Goal: Information Seeking & Learning: Learn about a topic

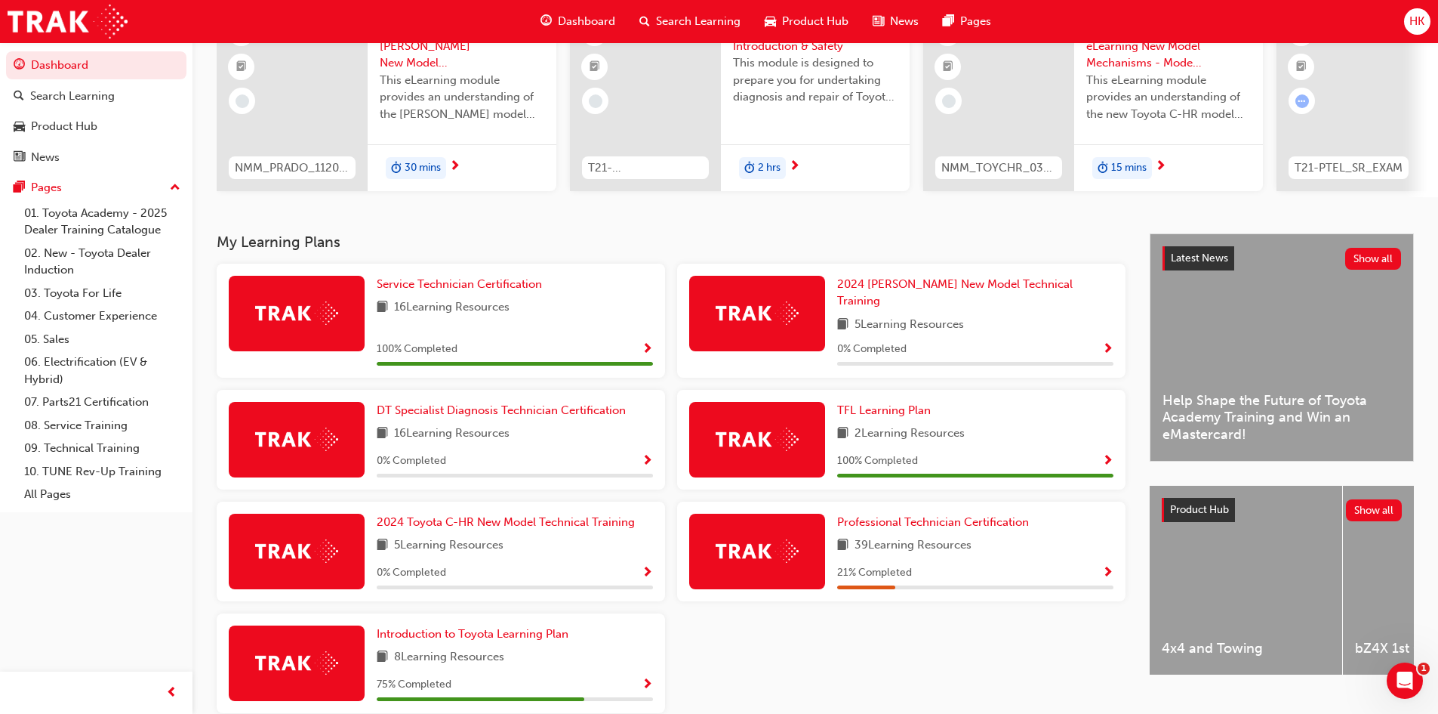
scroll to position [216, 0]
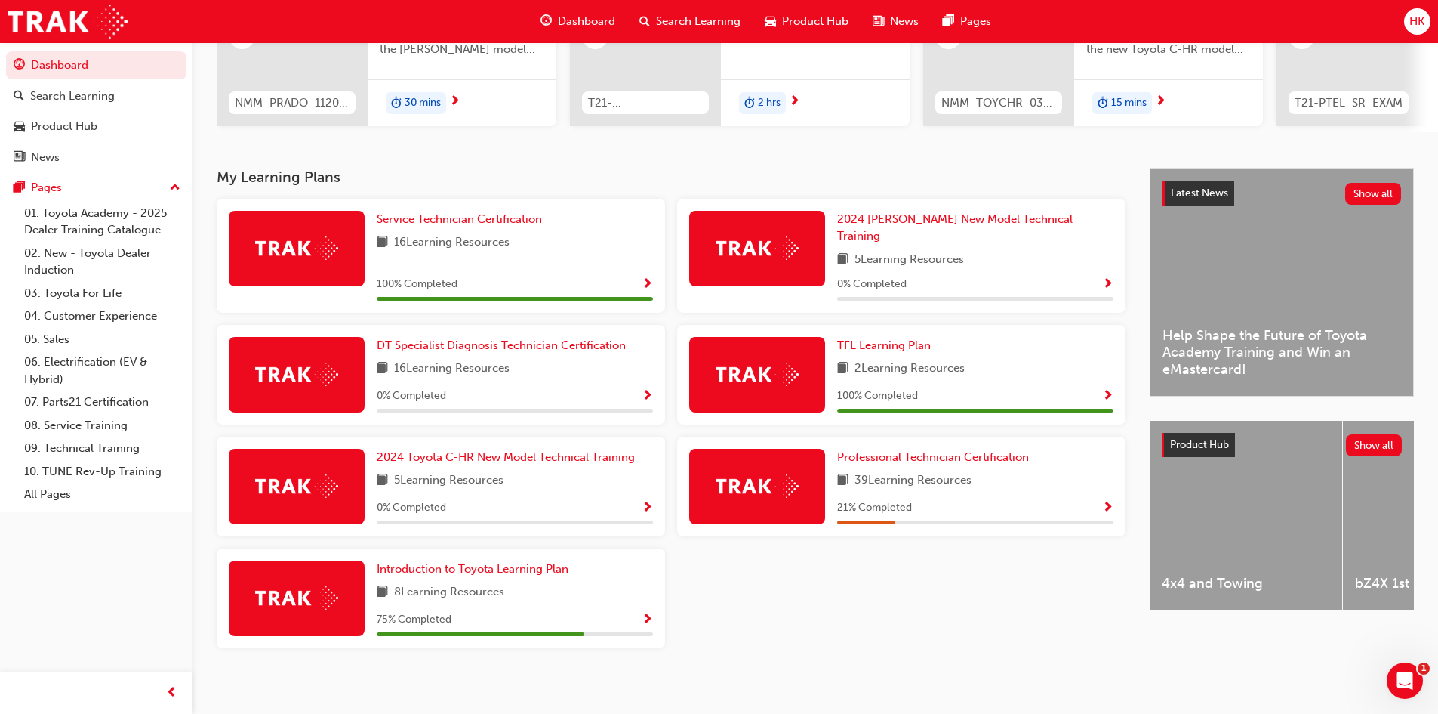
click at [888, 450] on span "Professional Technician Certification" at bounding box center [933, 457] width 192 height 14
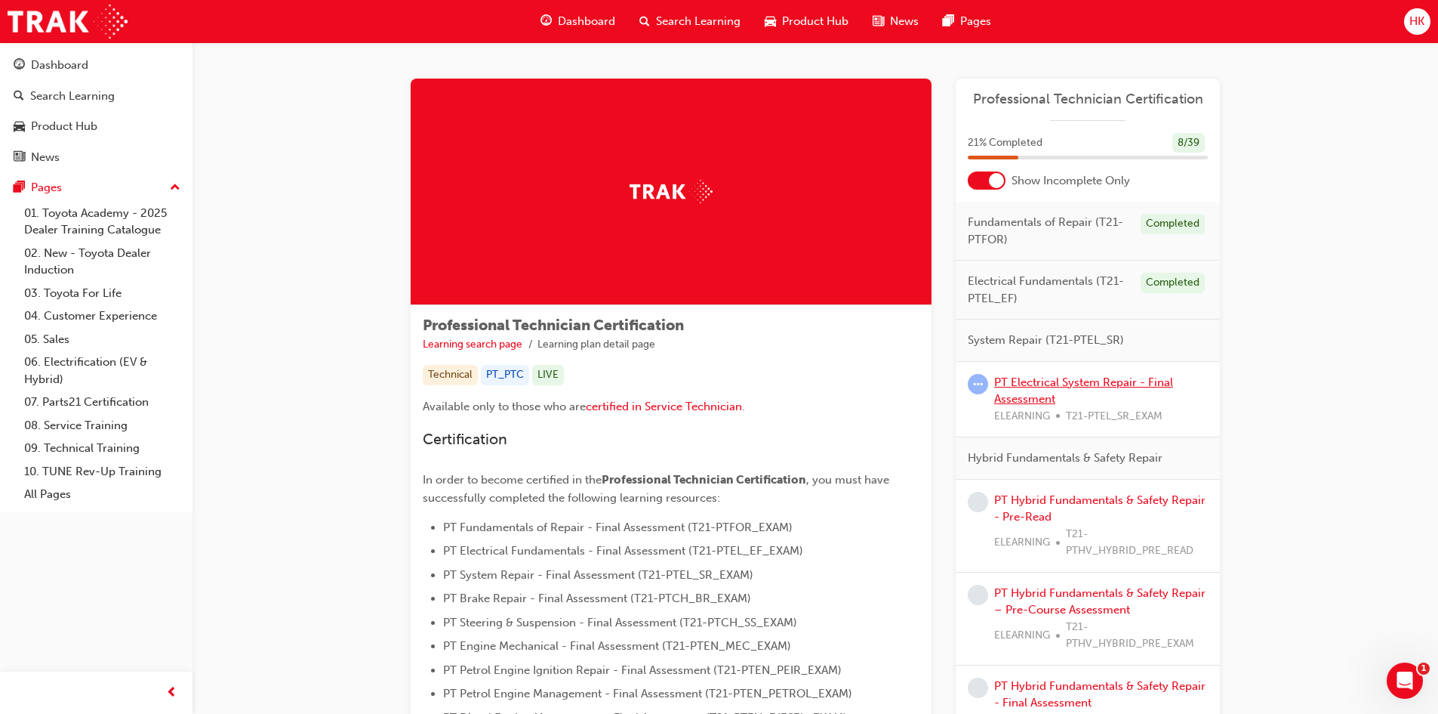
click at [1060, 379] on link "PT Electrical System Repair - Final Assessment" at bounding box center [1083, 390] width 179 height 31
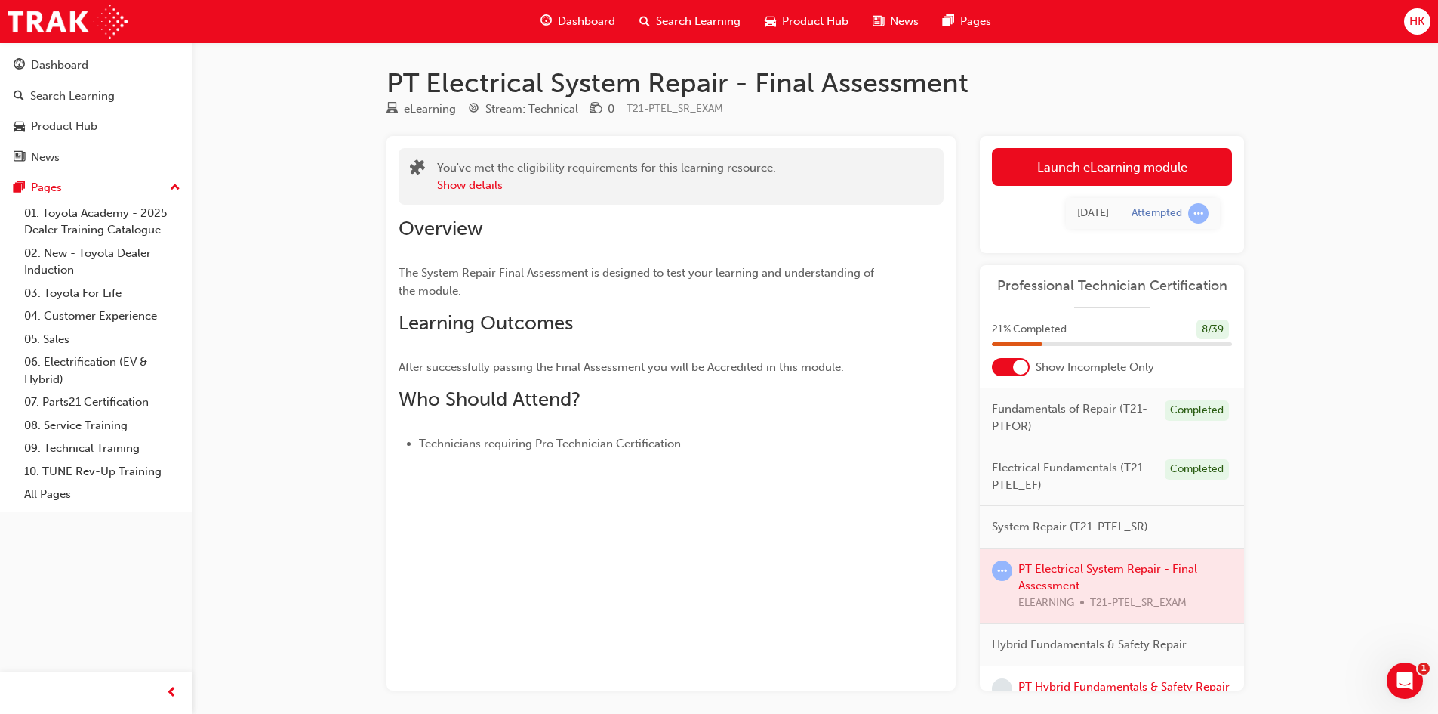
click at [1040, 563] on div at bounding box center [1112, 586] width 264 height 76
click at [1153, 170] on link "Launch eLearning module" at bounding box center [1112, 167] width 240 height 38
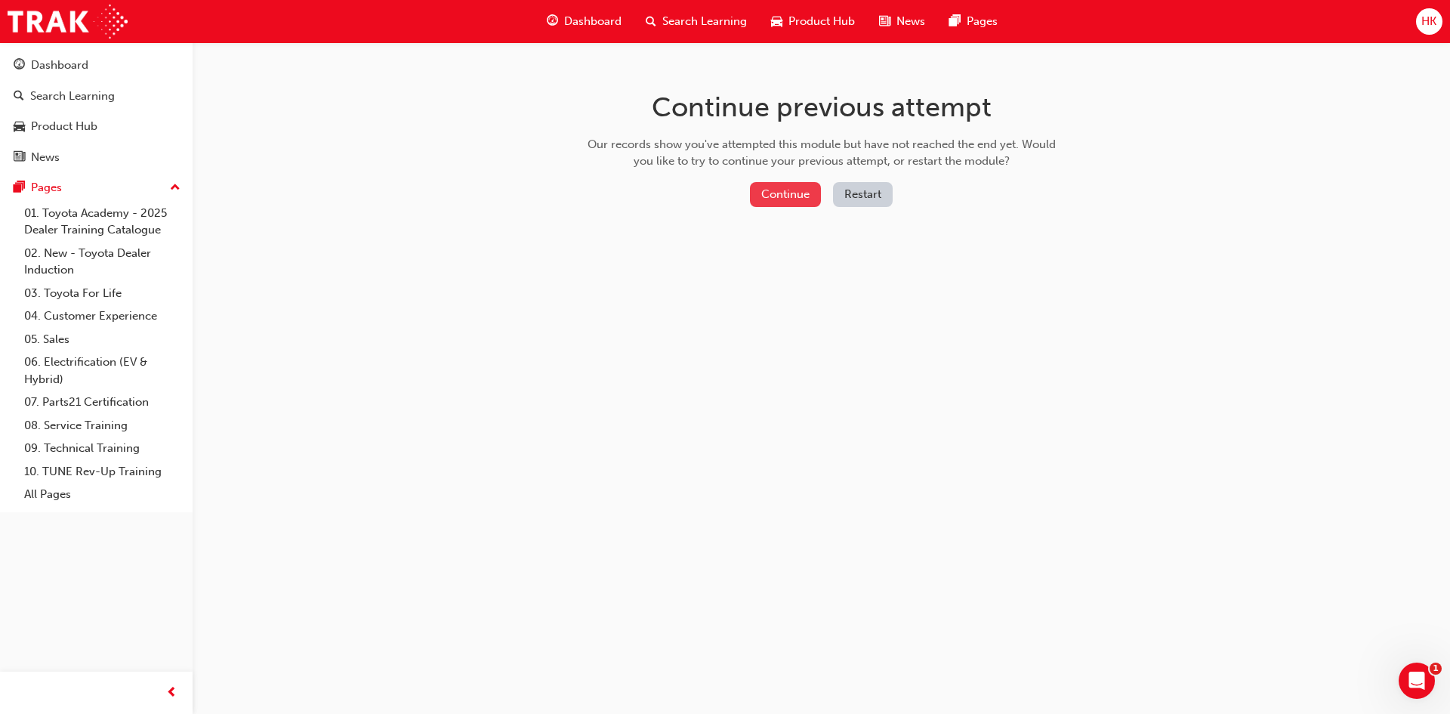
click at [812, 199] on button "Continue" at bounding box center [785, 194] width 71 height 25
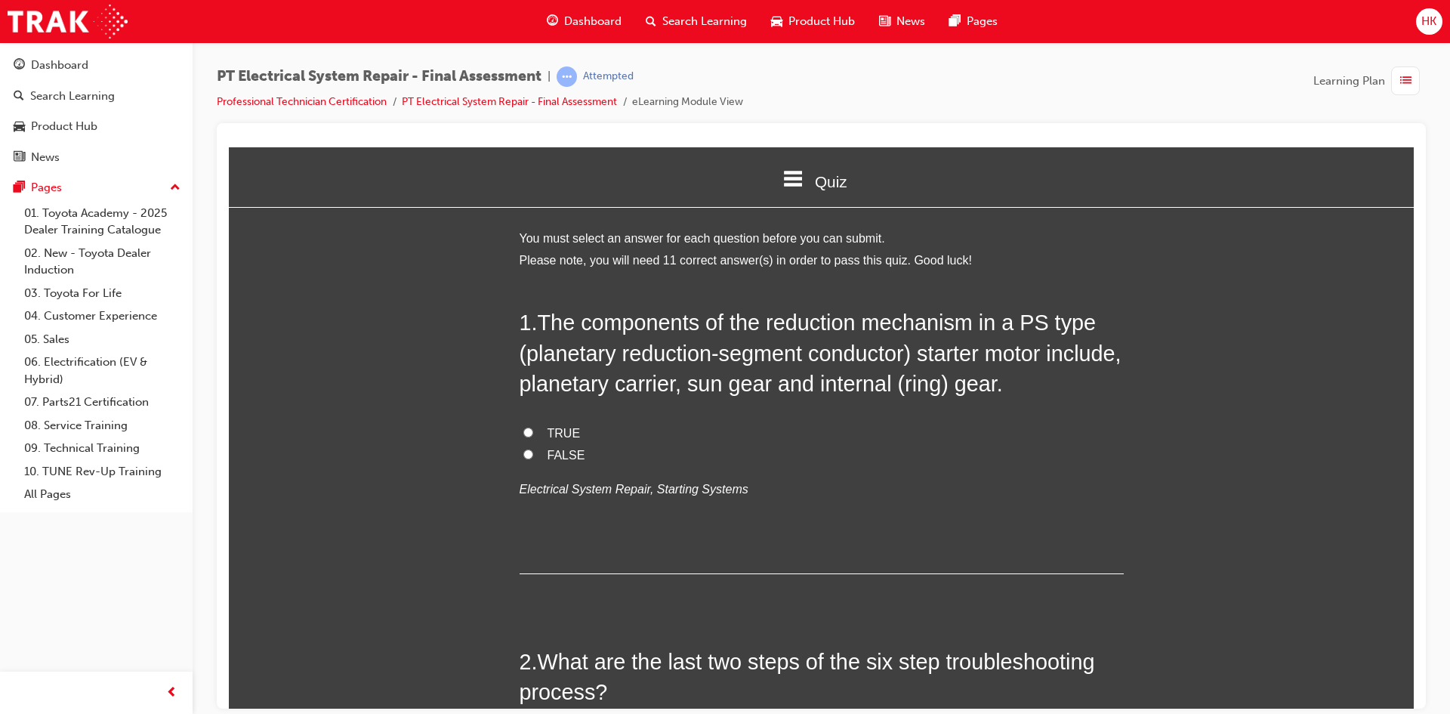
click at [556, 423] on label "TRUE" at bounding box center [821, 433] width 604 height 22
click at [533, 427] on input "TRUE" at bounding box center [528, 432] width 10 height 10
radio input "true"
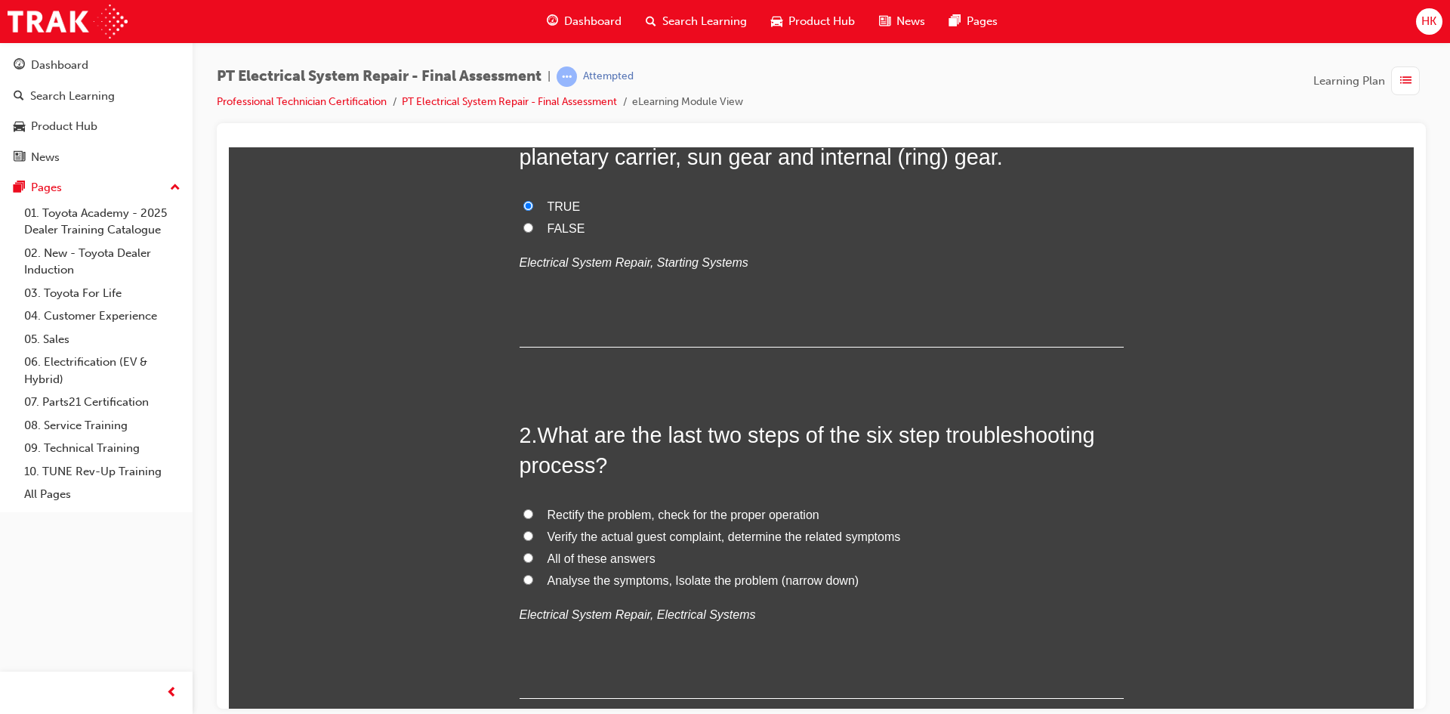
click at [590, 559] on span "All of these answers" at bounding box center [601, 557] width 108 height 13
click at [533, 559] on input "All of these answers" at bounding box center [528, 557] width 10 height 10
radio input "true"
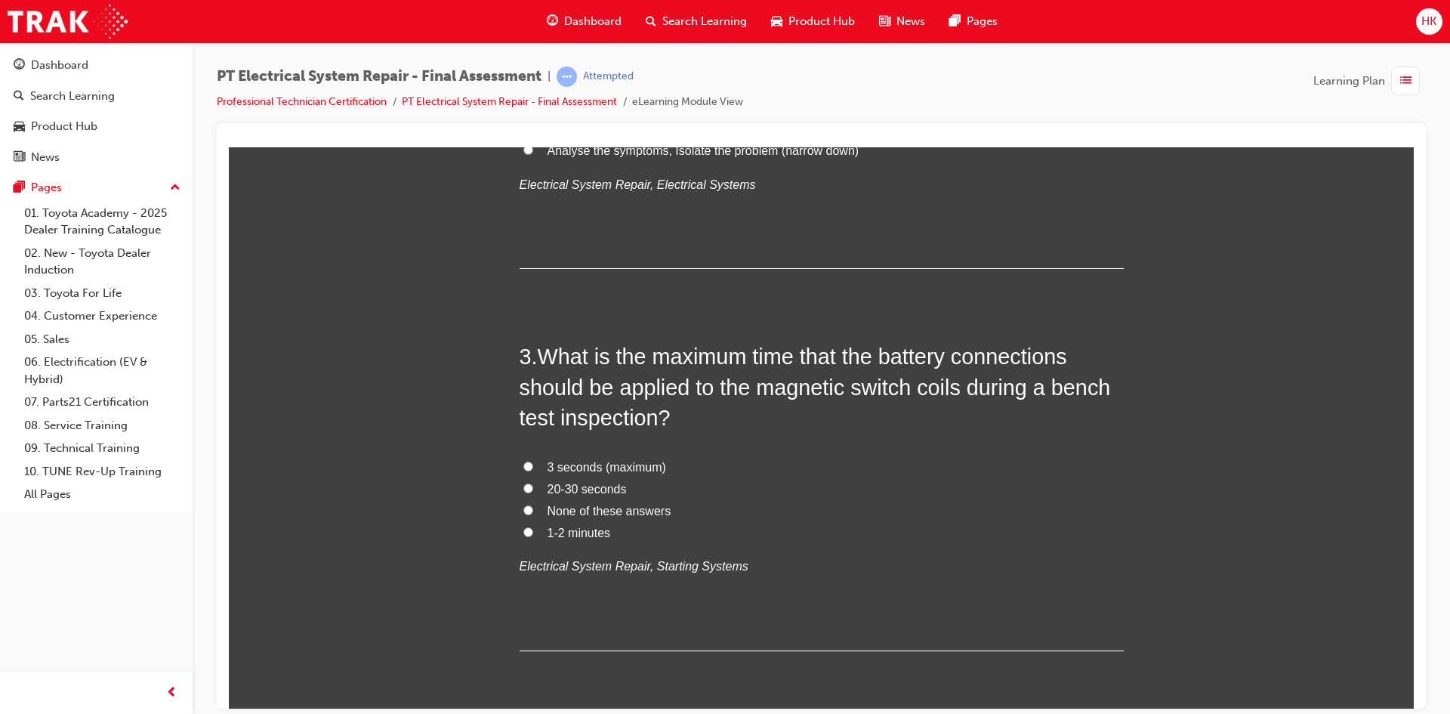
scroll to position [680, 0]
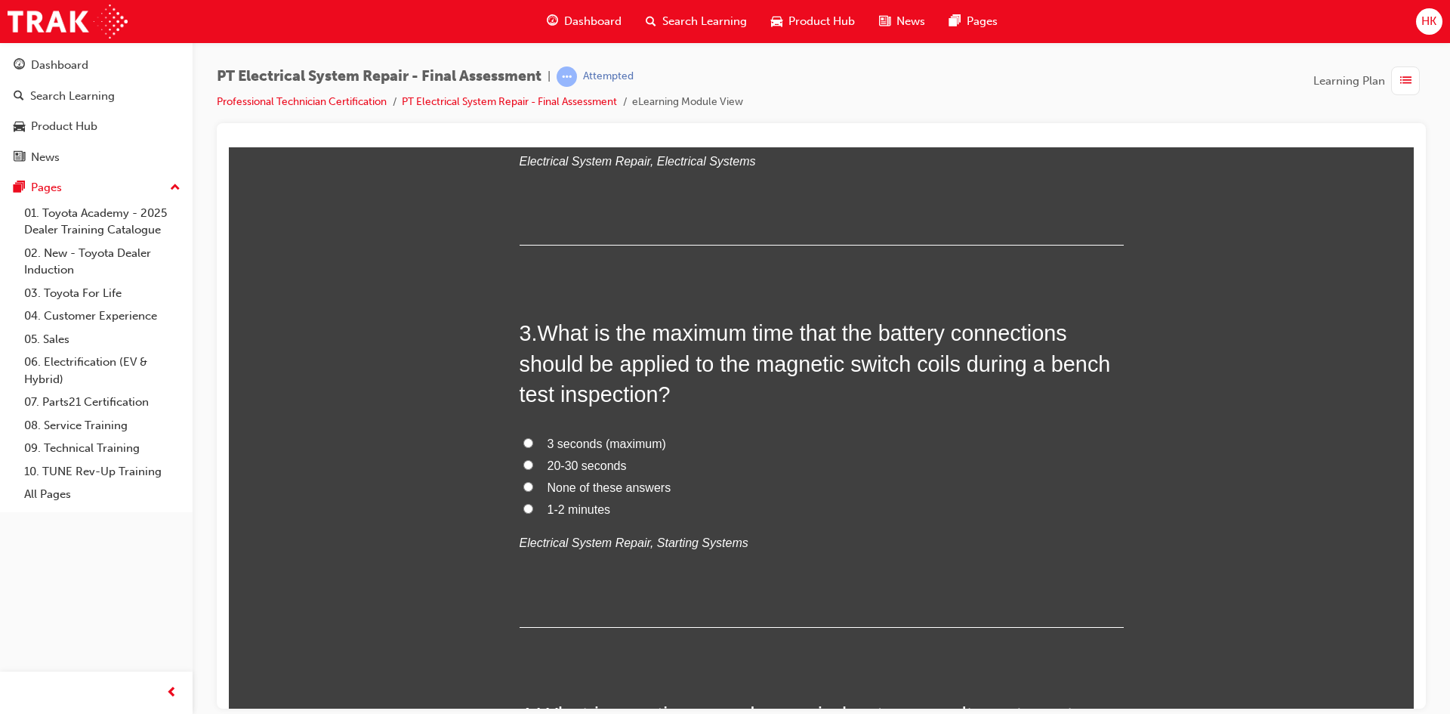
click at [596, 491] on span "None of these answers" at bounding box center [609, 486] width 124 height 13
click at [533, 491] on input "None of these answers" at bounding box center [528, 486] width 10 height 10
radio input "true"
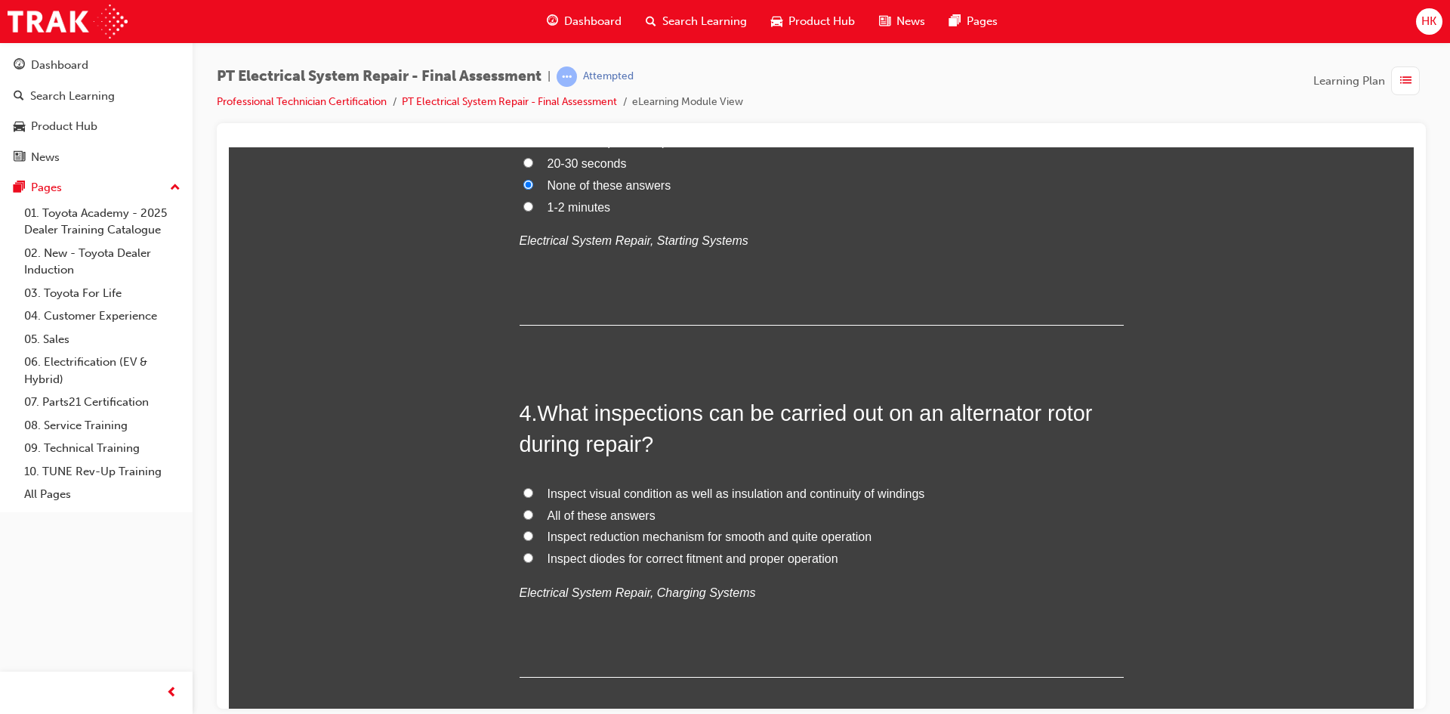
scroll to position [1057, 0]
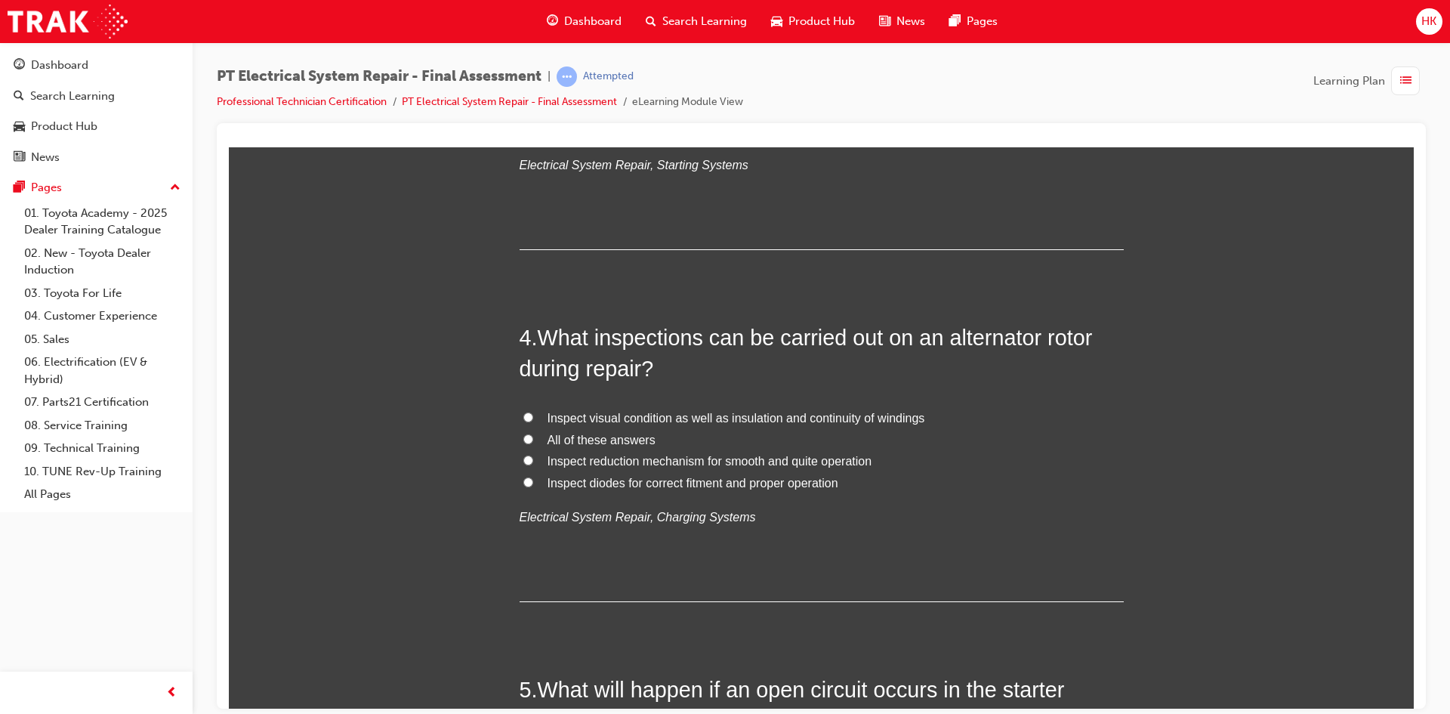
click at [580, 439] on span "All of these answers" at bounding box center [601, 439] width 108 height 13
click at [533, 439] on input "All of these answers" at bounding box center [528, 438] width 10 height 10
radio input "true"
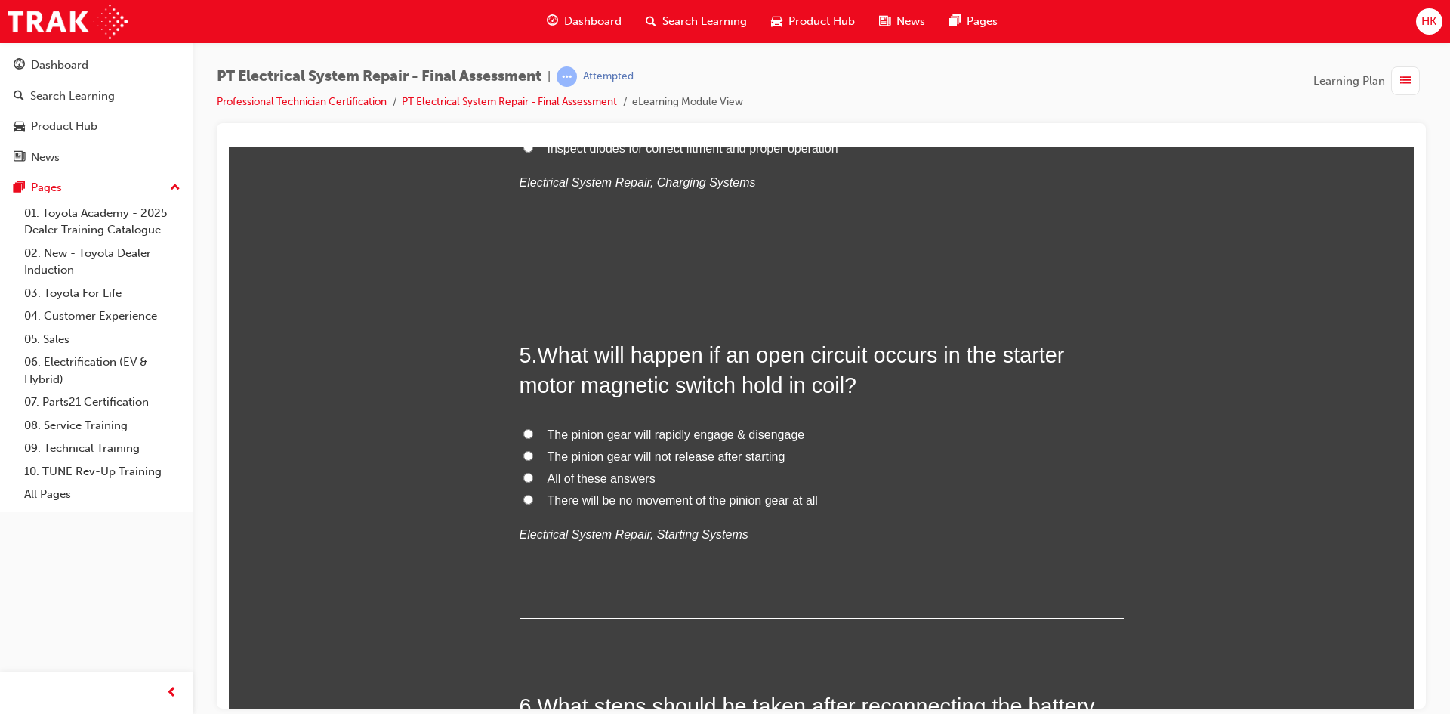
scroll to position [1435, 0]
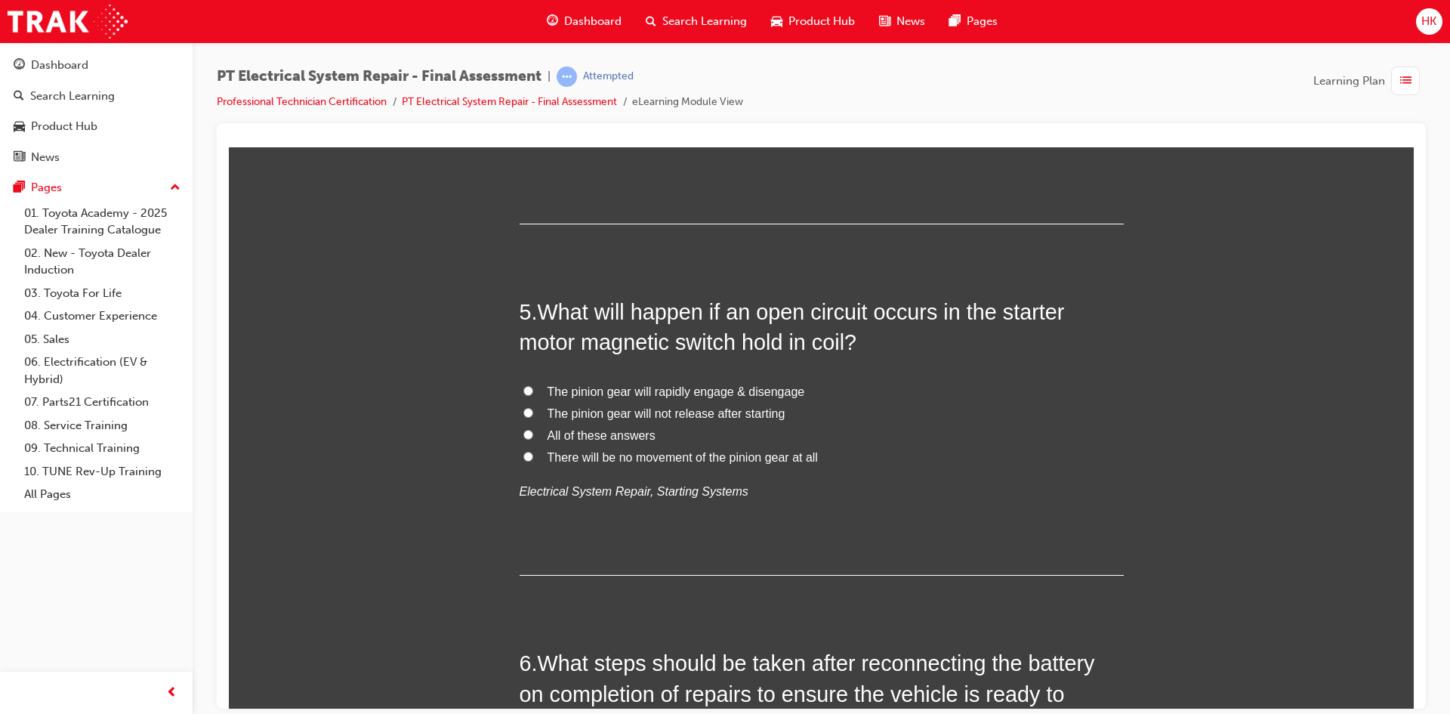
click at [563, 436] on span "All of these answers" at bounding box center [601, 434] width 108 height 13
click at [533, 436] on input "All of these answers" at bounding box center [528, 434] width 10 height 10
radio input "true"
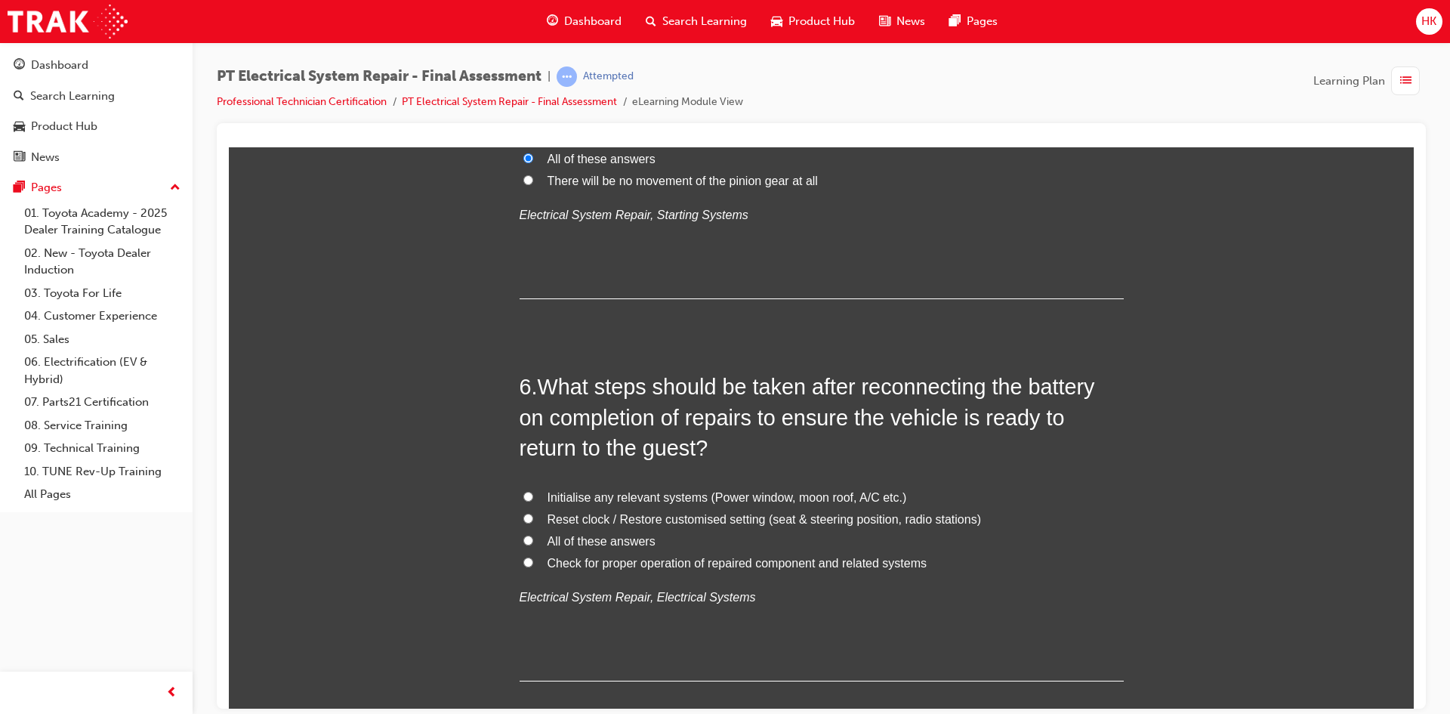
scroll to position [1737, 0]
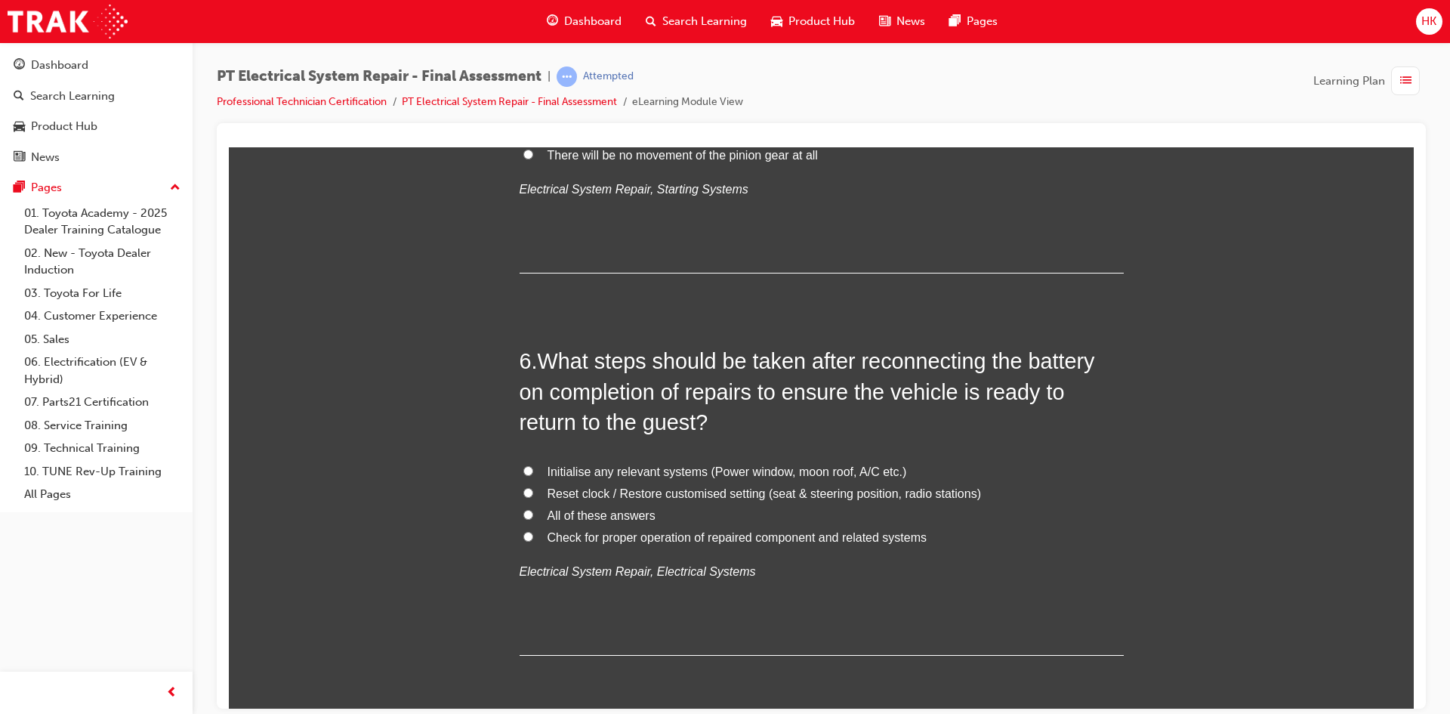
click at [633, 517] on span "All of these answers" at bounding box center [601, 514] width 108 height 13
click at [533, 517] on input "All of these answers" at bounding box center [528, 514] width 10 height 10
radio input "true"
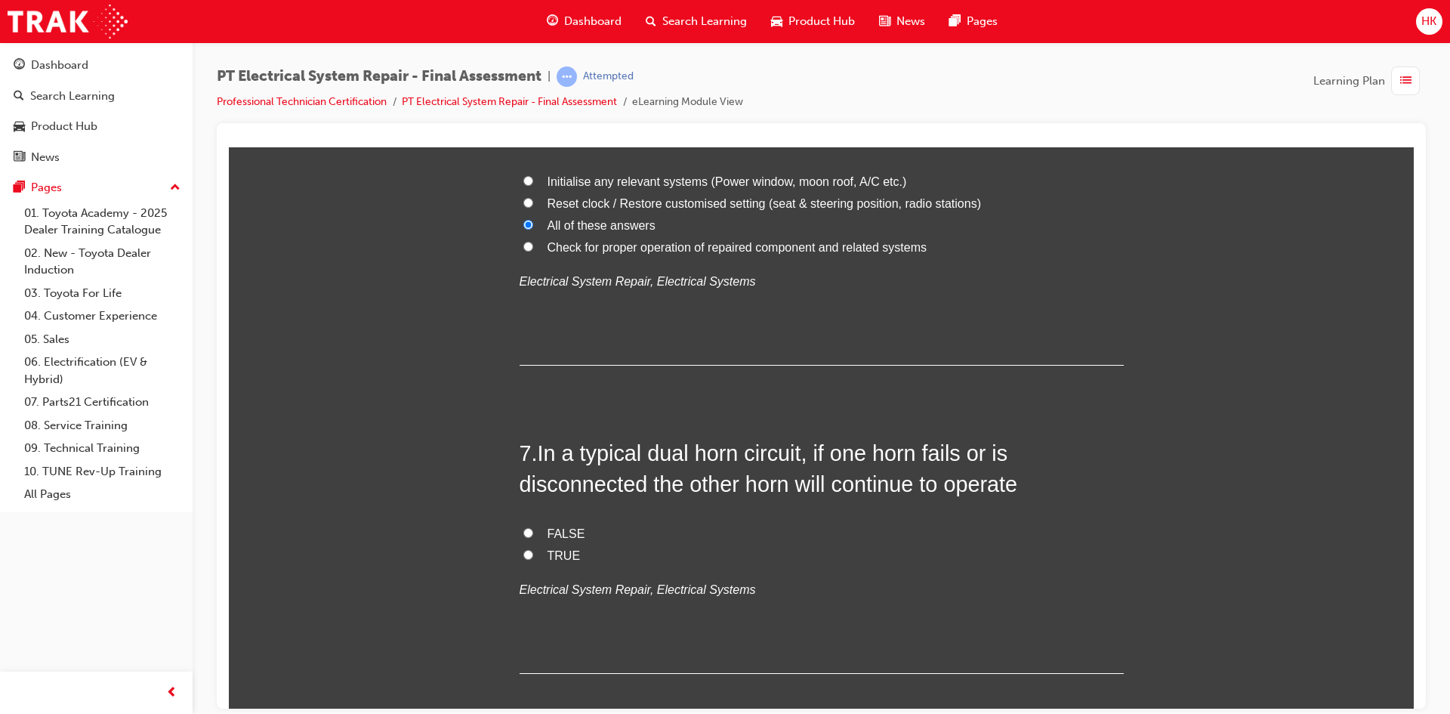
scroll to position [2114, 0]
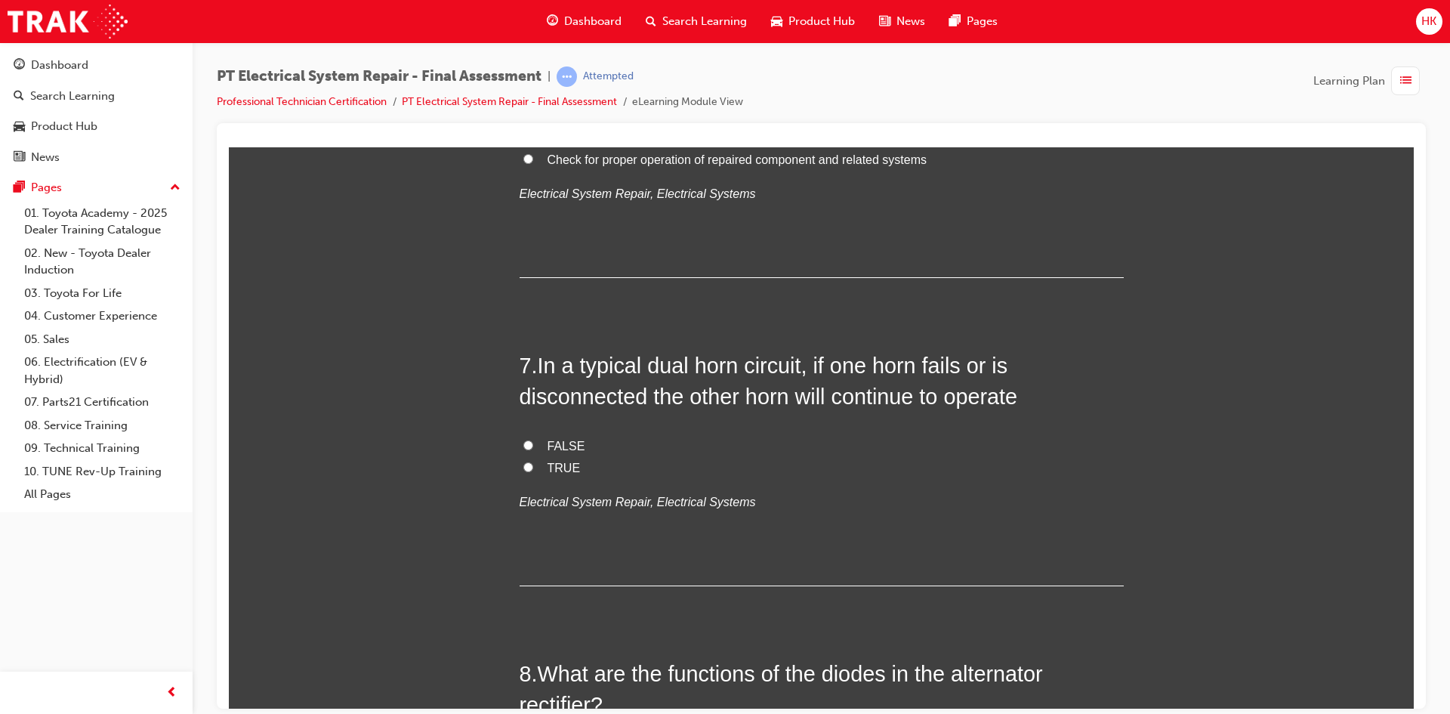
click at [559, 473] on span "TRUE" at bounding box center [563, 467] width 33 height 13
click at [533, 471] on input "TRUE" at bounding box center [528, 466] width 10 height 10
radio input "true"
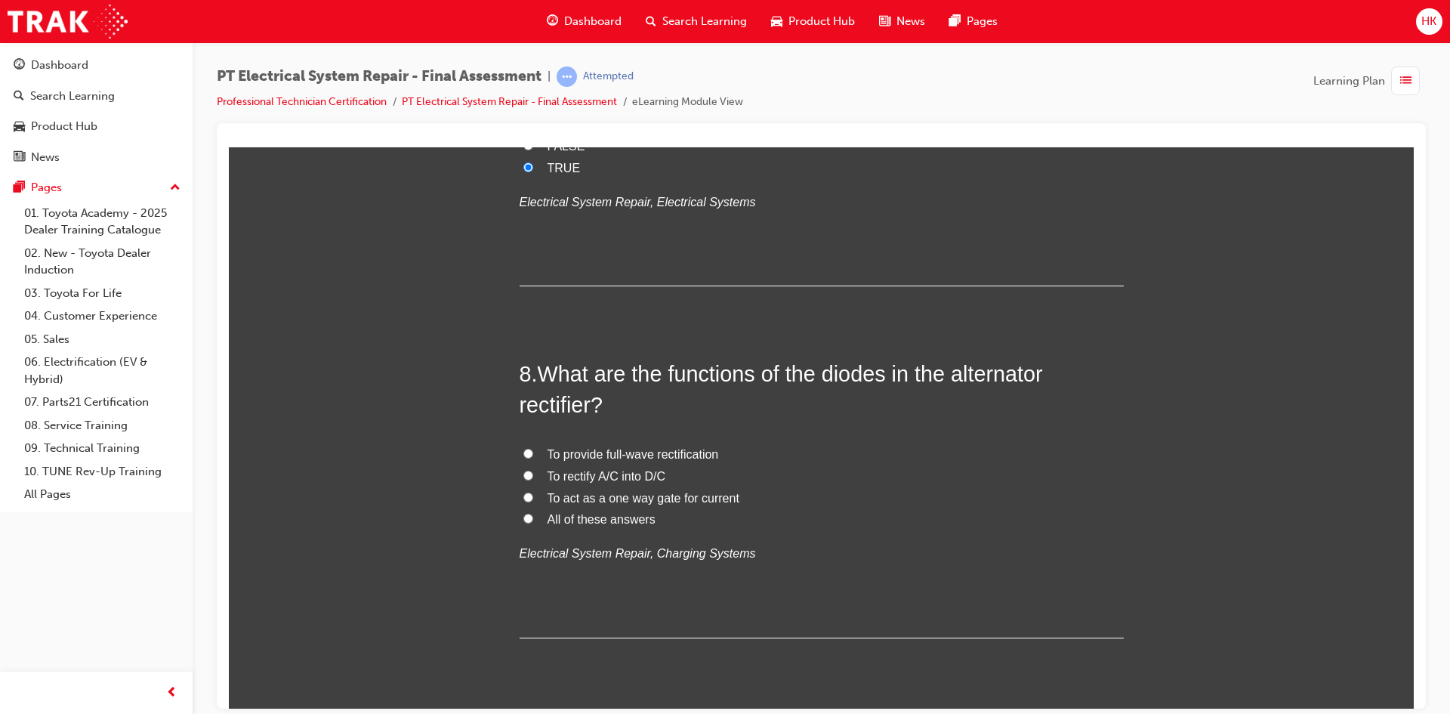
scroll to position [2416, 0]
click at [553, 493] on span "To act as a one way gate for current" at bounding box center [643, 495] width 192 height 13
click at [533, 493] on input "To act as a one way gate for current" at bounding box center [528, 494] width 10 height 10
radio input "true"
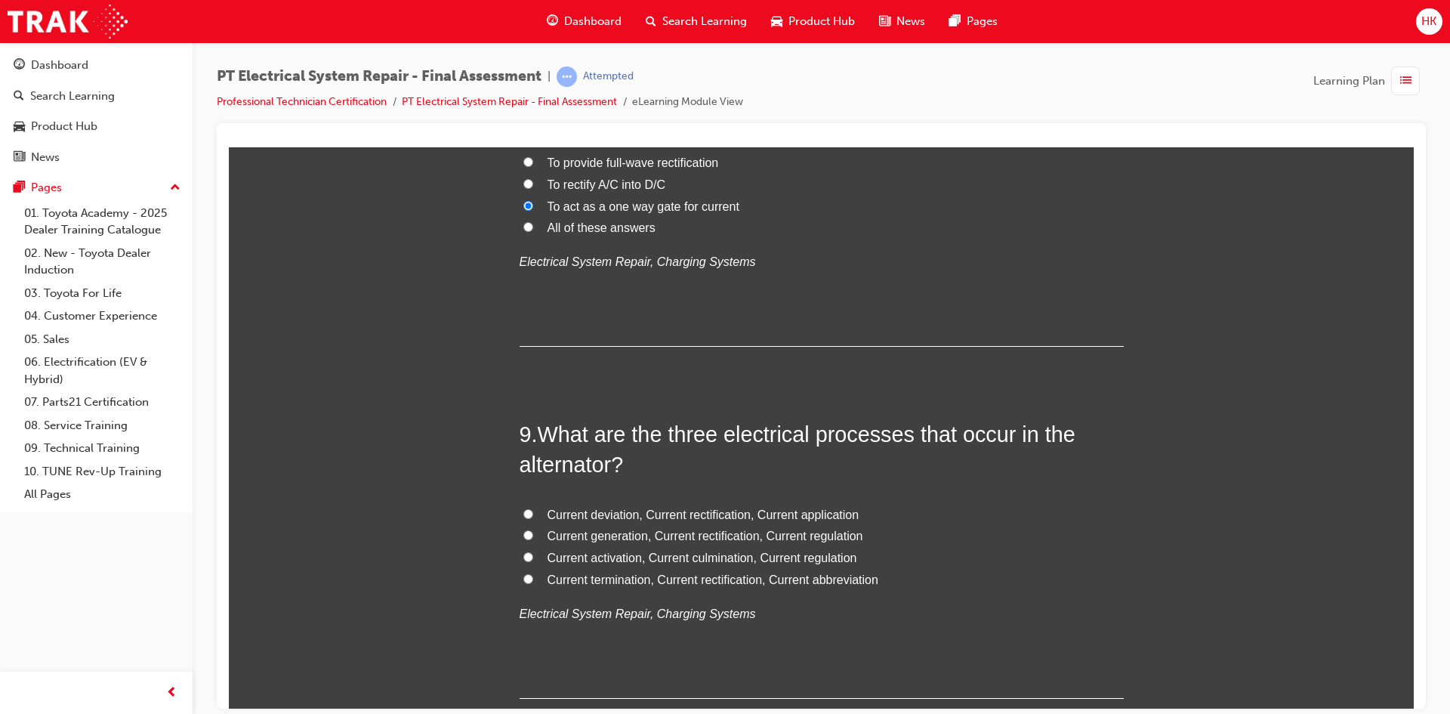
scroll to position [2718, 0]
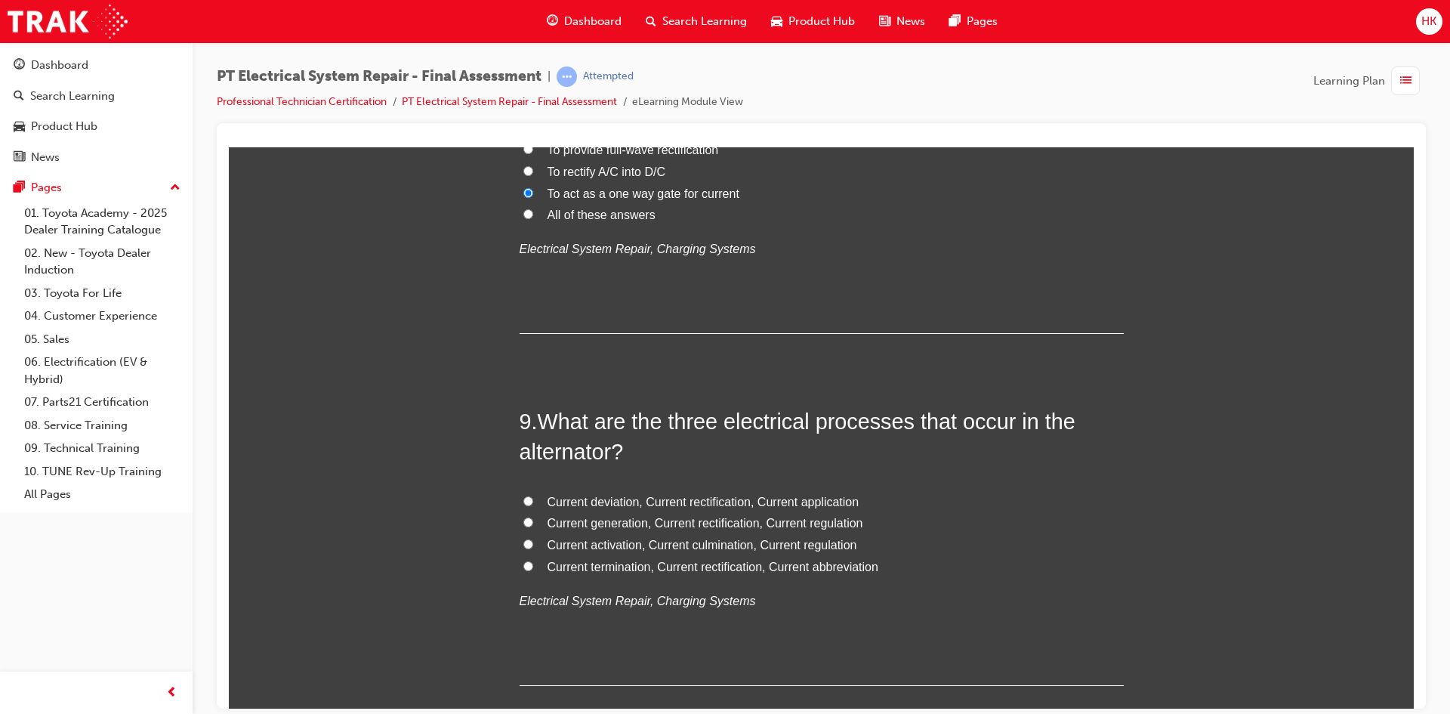
click at [578, 571] on span "Current termination, Current rectification, Current abbreviation" at bounding box center [712, 565] width 331 height 13
click at [533, 570] on input "Current termination, Current rectification, Current abbreviation" at bounding box center [528, 565] width 10 height 10
radio input "true"
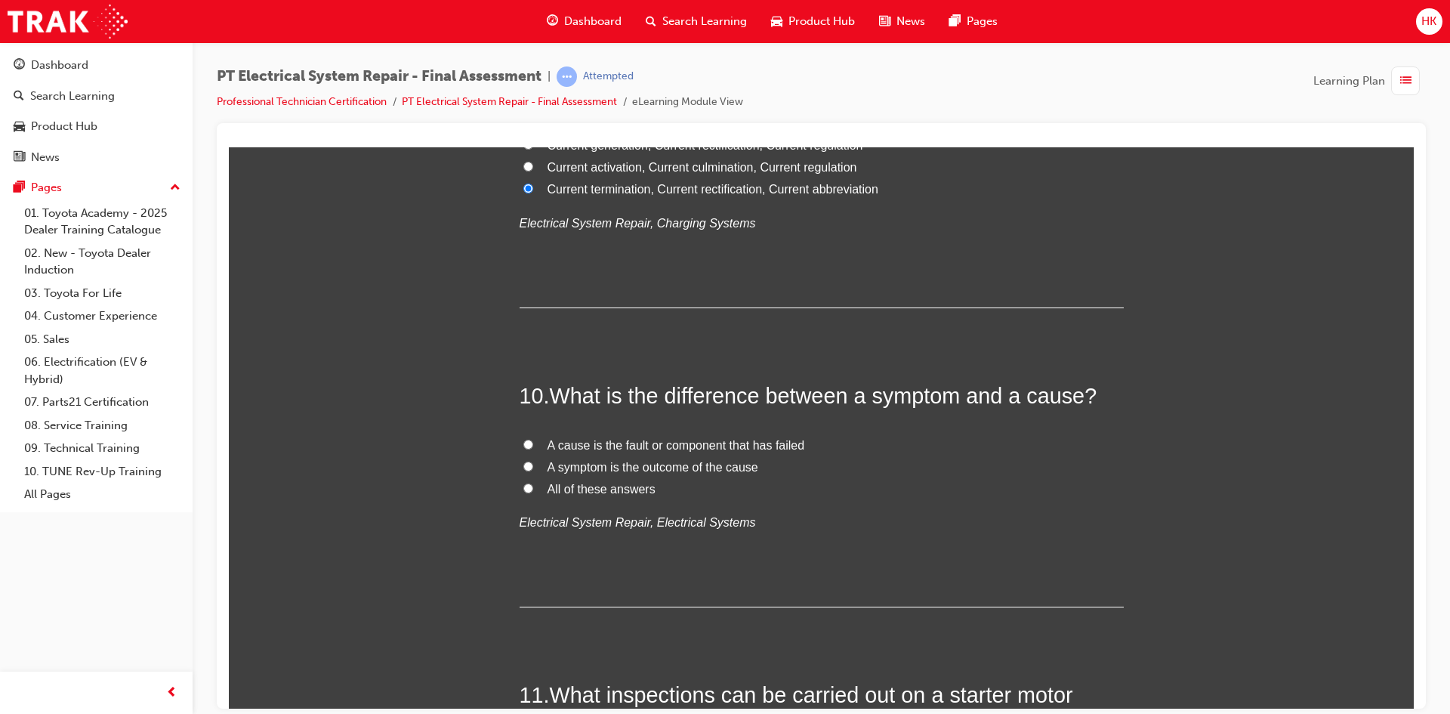
scroll to position [3171, 0]
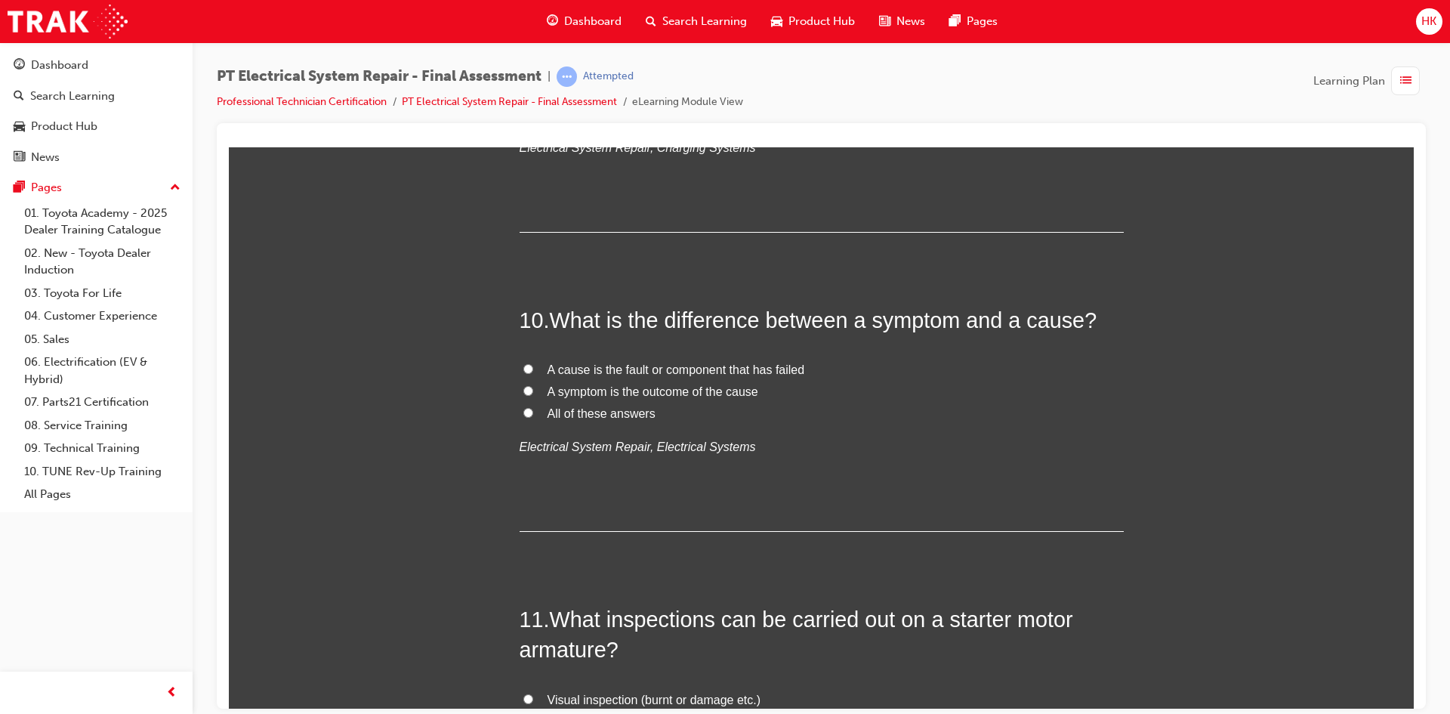
click at [637, 415] on span "All of these answers" at bounding box center [601, 412] width 108 height 13
click at [533, 415] on input "All of these answers" at bounding box center [528, 412] width 10 height 10
radio input "true"
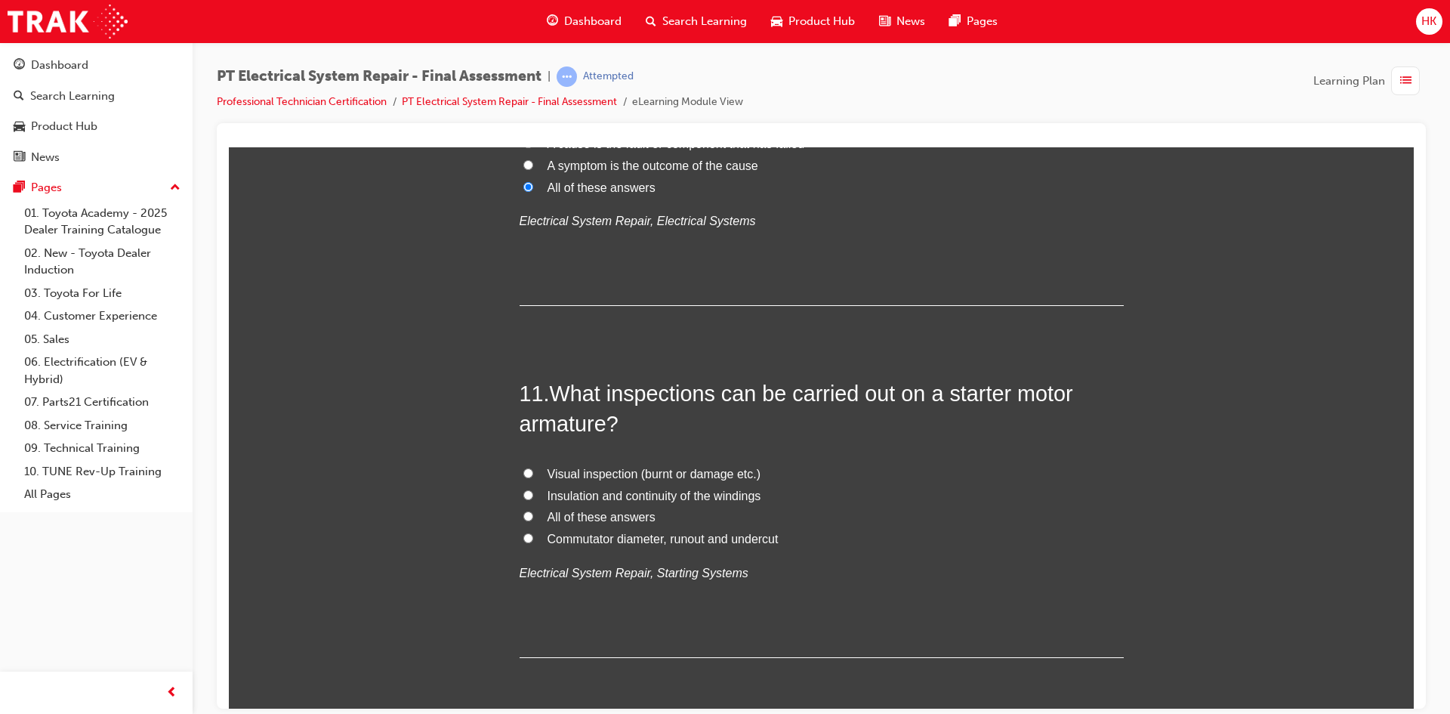
scroll to position [3398, 0]
click at [550, 519] on span "All of these answers" at bounding box center [601, 515] width 108 height 13
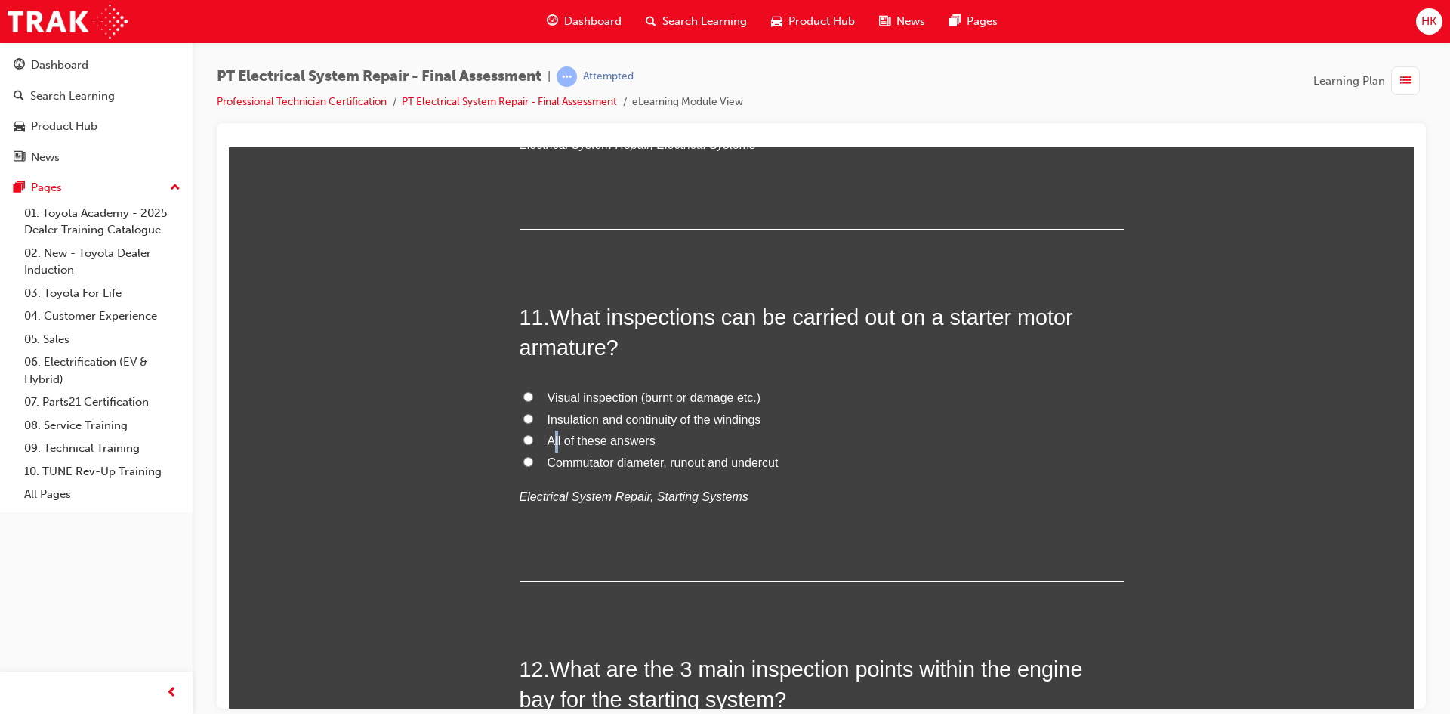
scroll to position [3624, 0]
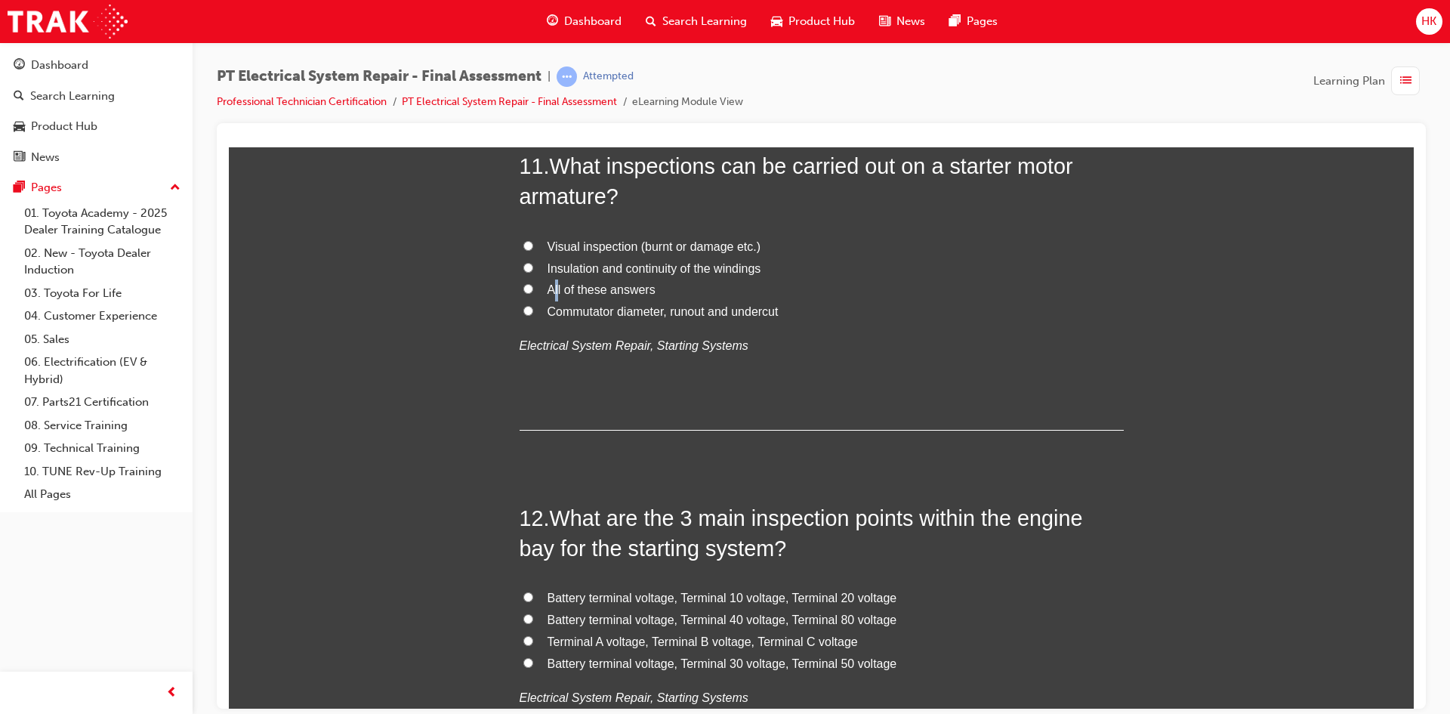
click at [523, 289] on input "All of these answers" at bounding box center [528, 288] width 10 height 10
radio input "true"
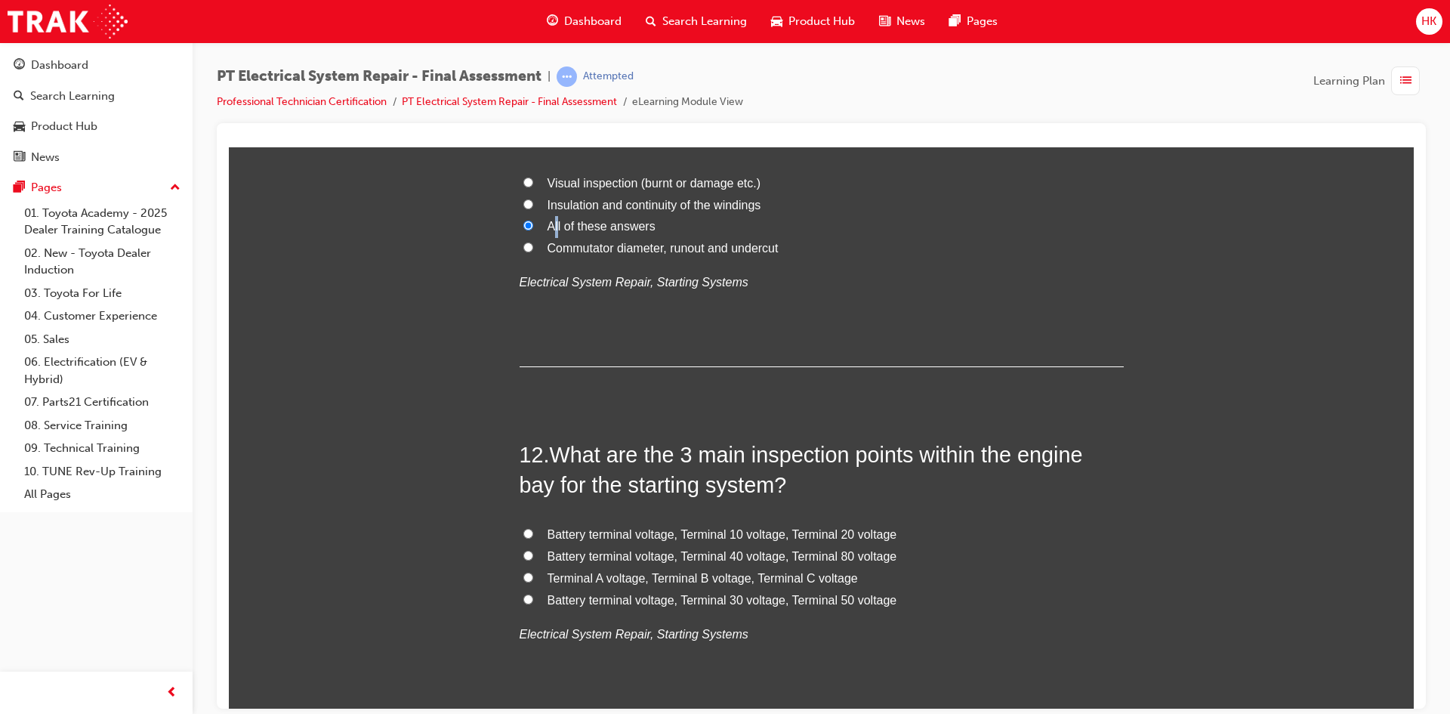
scroll to position [3775, 0]
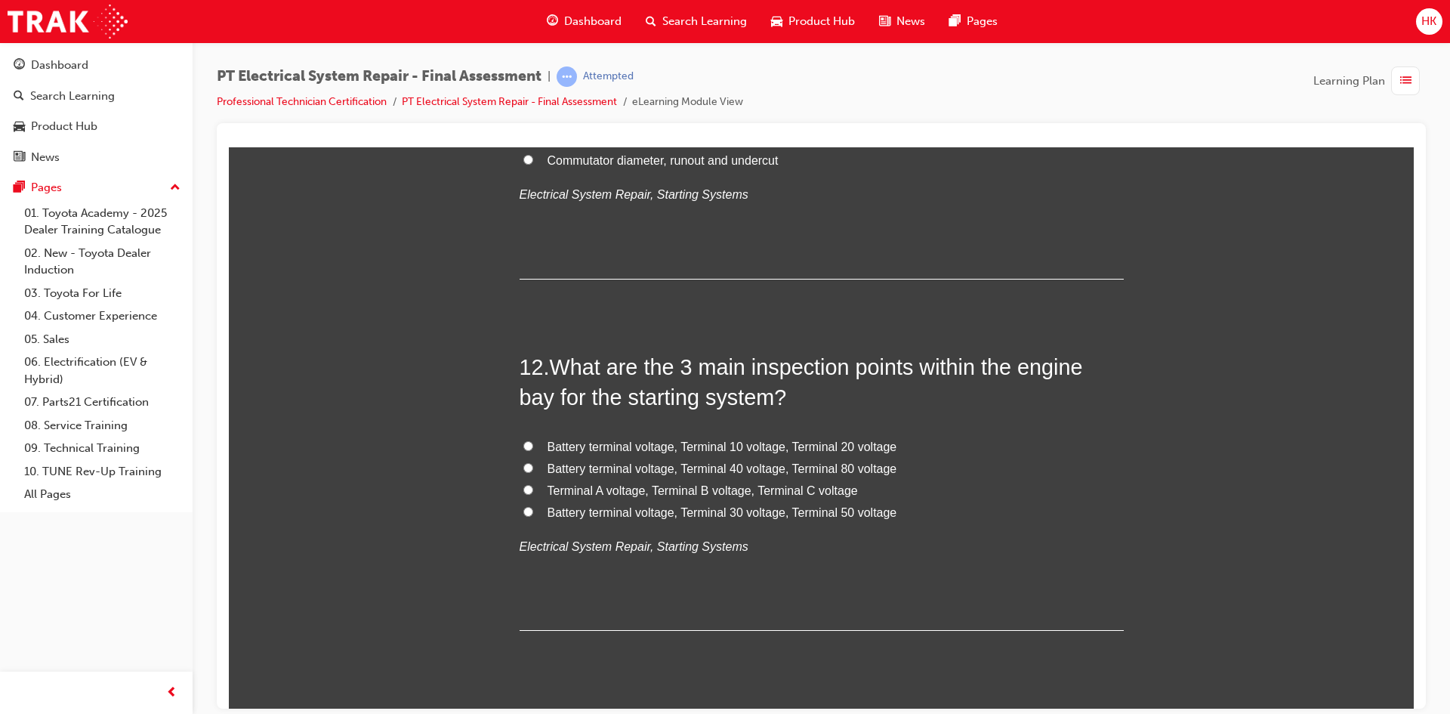
click at [774, 446] on span "Battery terminal voltage, Terminal 10 voltage, Terminal 20 voltage" at bounding box center [722, 445] width 350 height 13
click at [533, 446] on input "Battery terminal voltage, Terminal 10 voltage, Terminal 20 voltage" at bounding box center [528, 445] width 10 height 10
radio input "true"
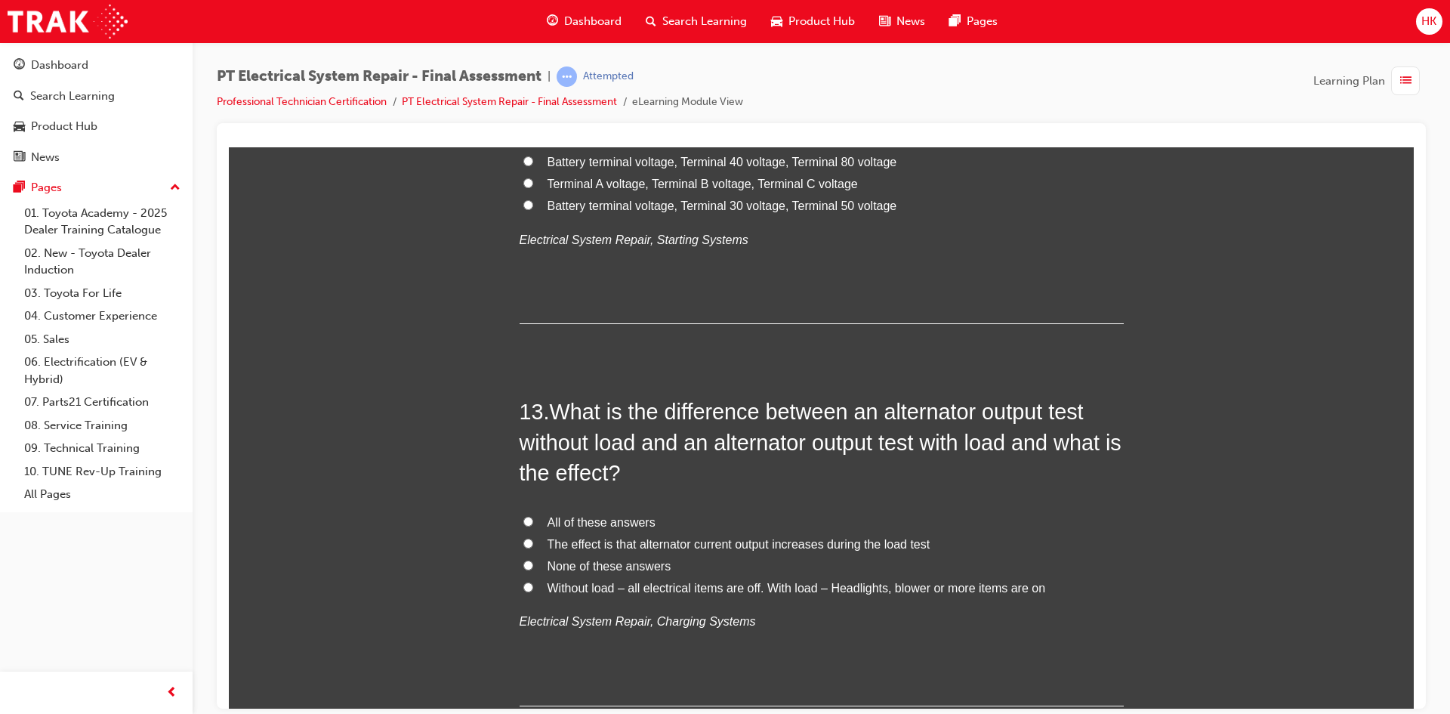
scroll to position [4153, 0]
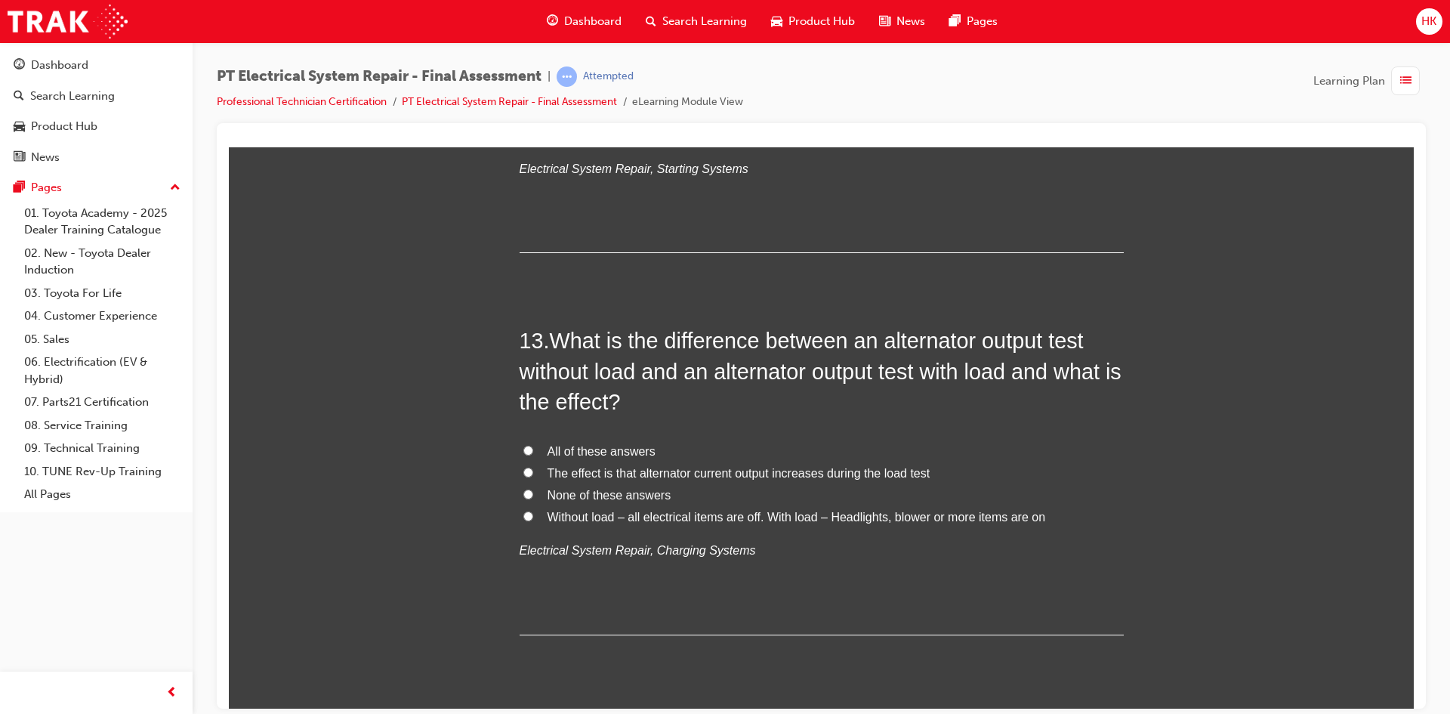
click at [606, 495] on span "None of these answers" at bounding box center [609, 494] width 124 height 13
click at [533, 495] on input "None of these answers" at bounding box center [528, 494] width 10 height 10
radio input "true"
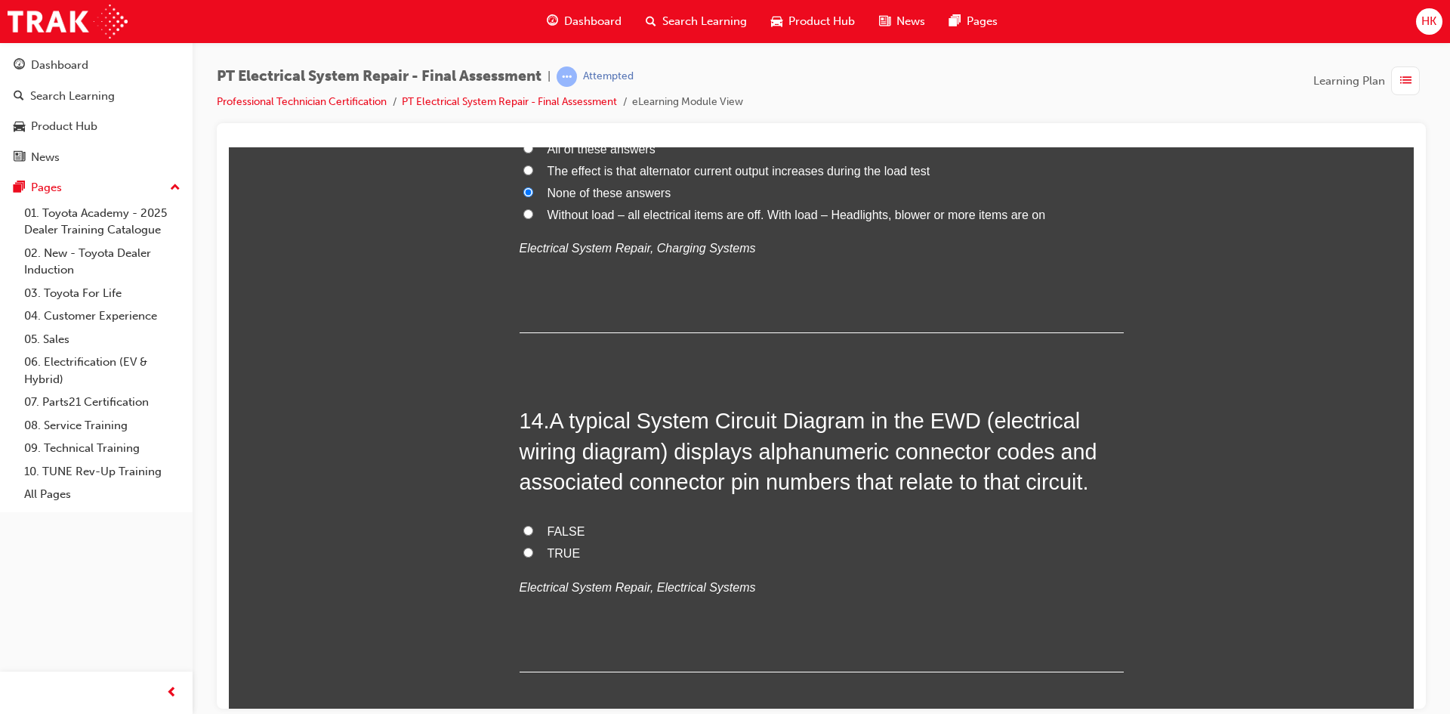
scroll to position [4530, 0]
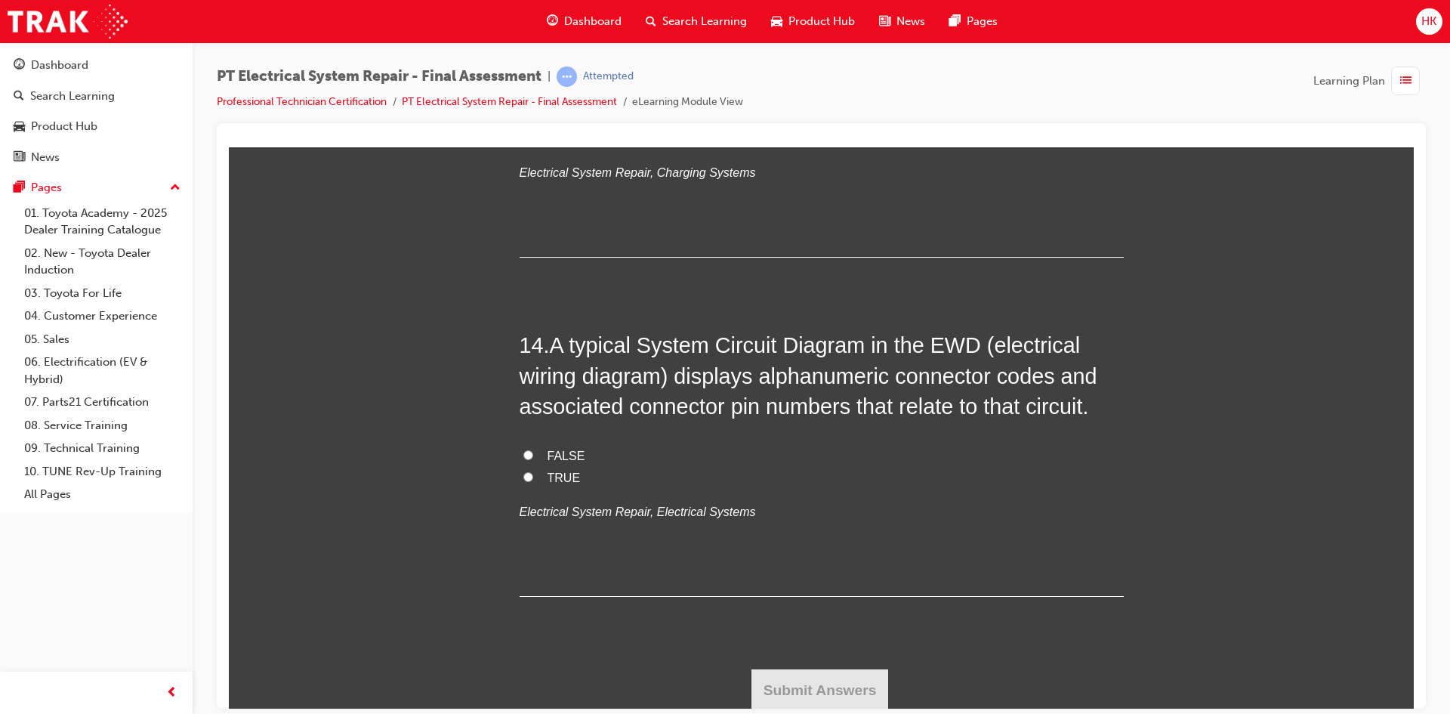
click at [555, 457] on span "FALSE" at bounding box center [566, 455] width 38 height 13
click at [533, 457] on input "FALSE" at bounding box center [528, 454] width 10 height 10
radio input "true"
click at [815, 686] on button "Submit Answers" at bounding box center [819, 689] width 137 height 42
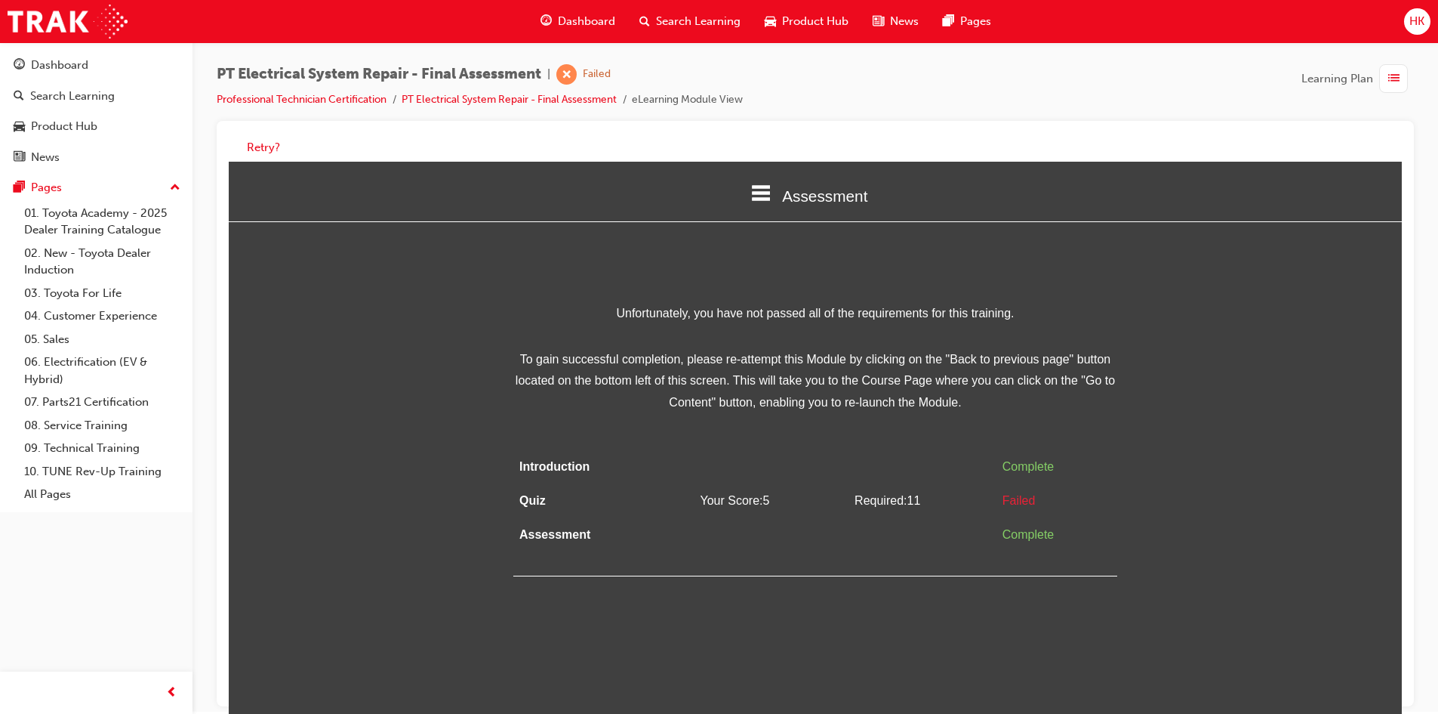
scroll to position [0, 0]
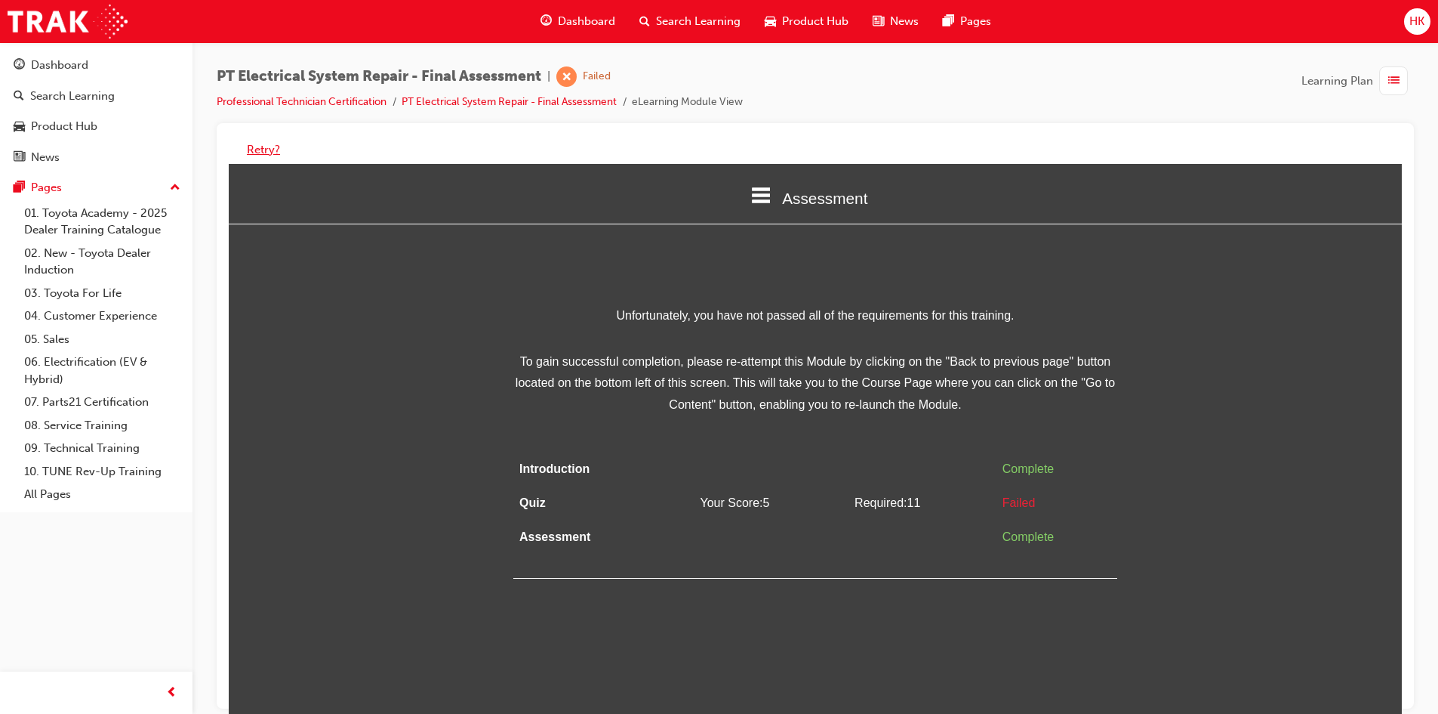
click at [273, 149] on button "Retry?" at bounding box center [263, 149] width 33 height 17
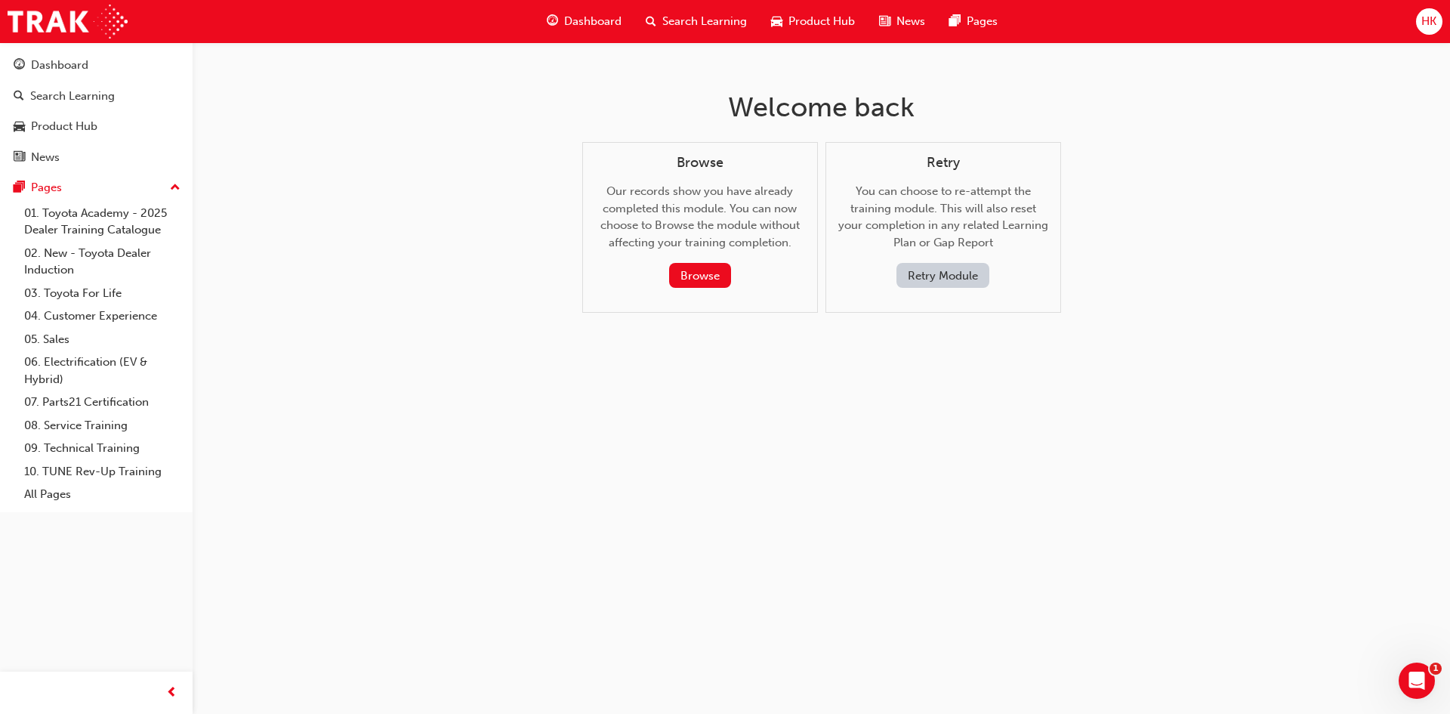
click at [944, 272] on button "Retry Module" at bounding box center [942, 275] width 93 height 25
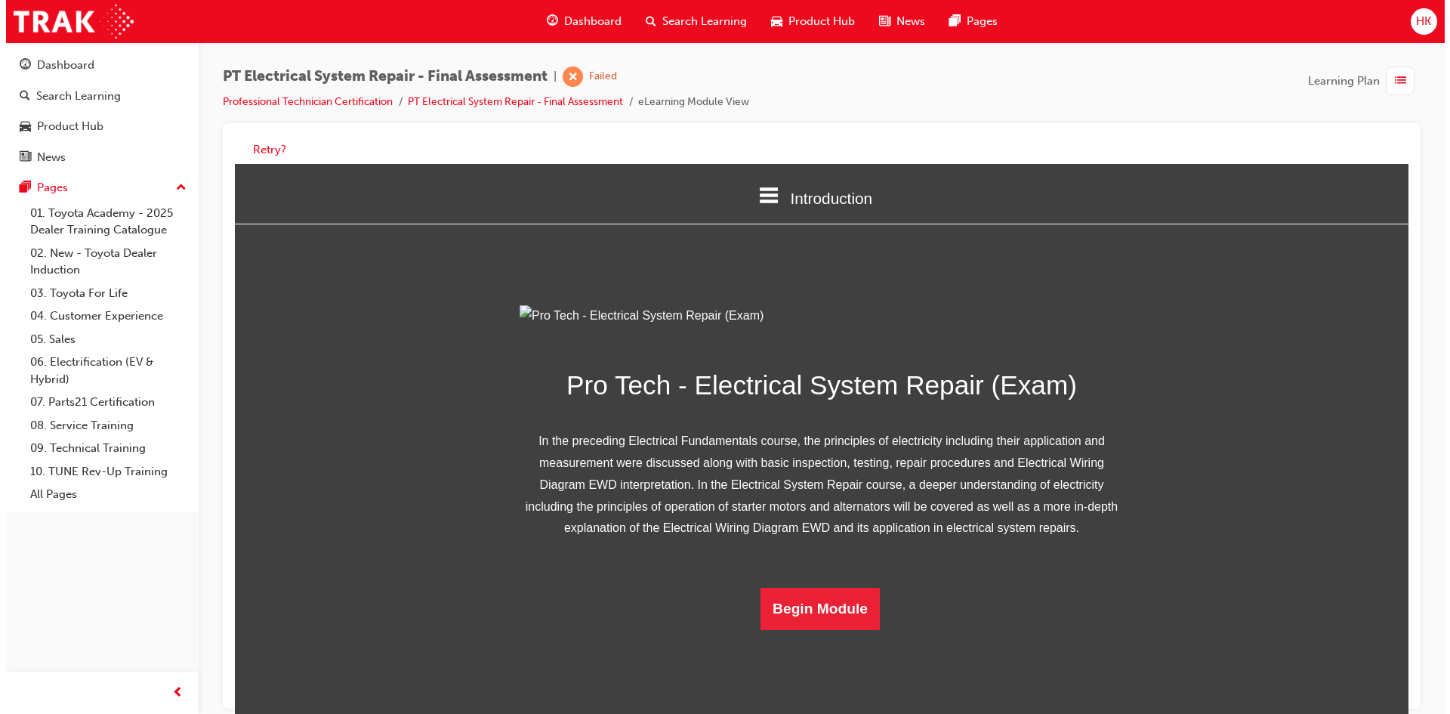
scroll to position [71, 0]
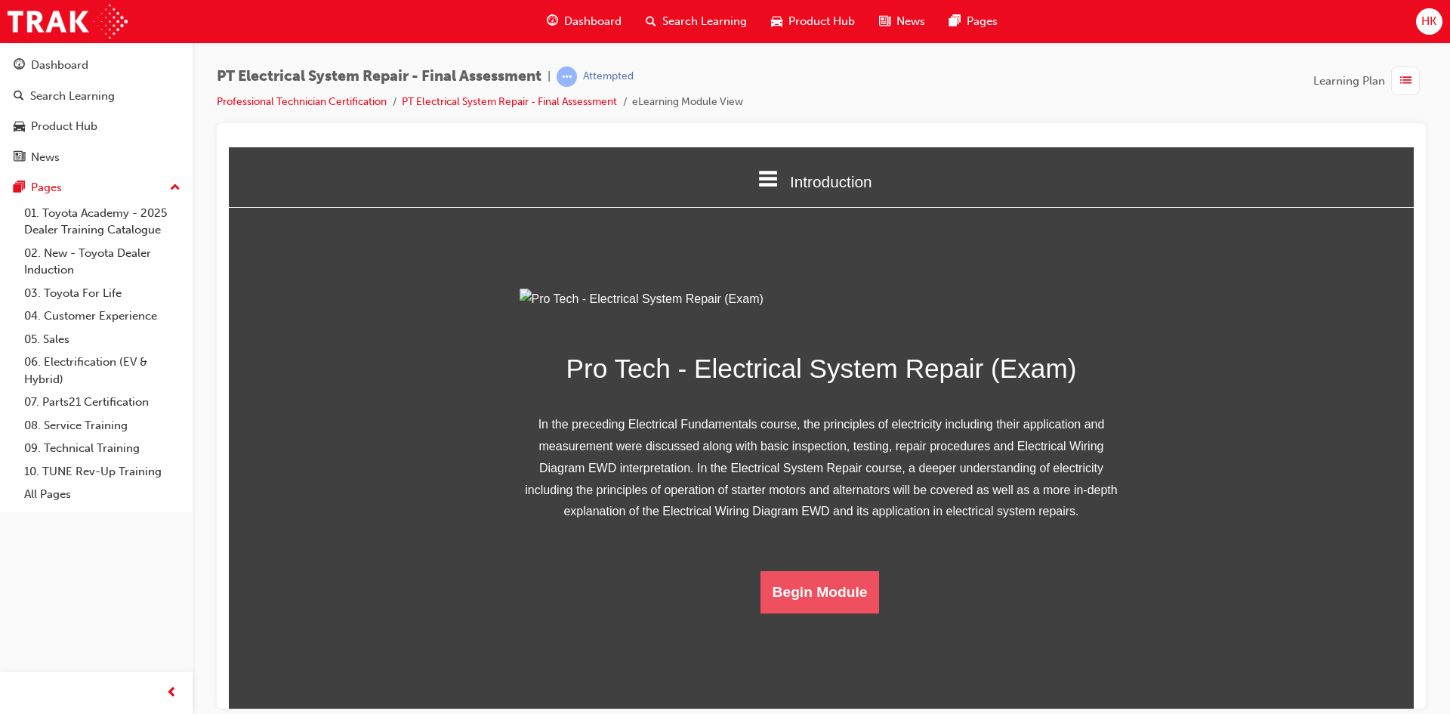
click at [798, 612] on button "Begin Module" at bounding box center [819, 591] width 119 height 42
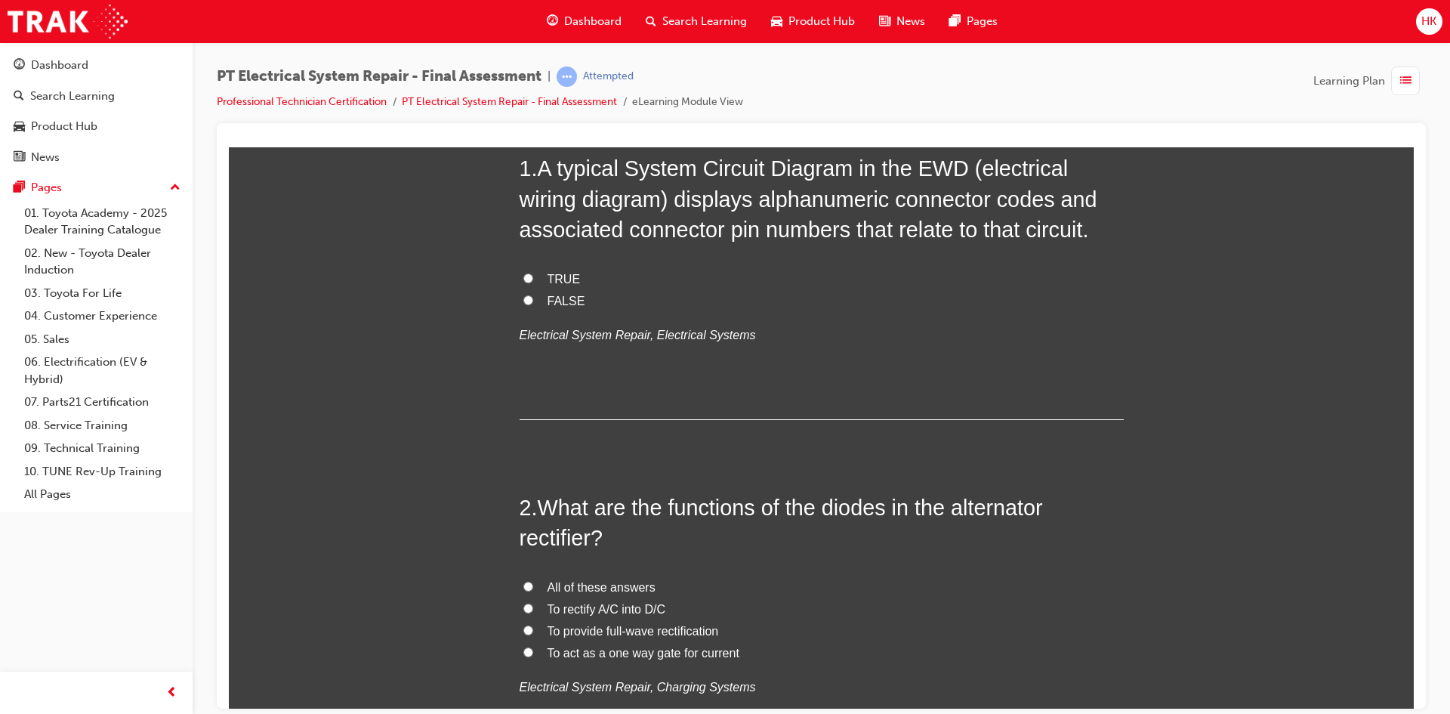
scroll to position [227, 0]
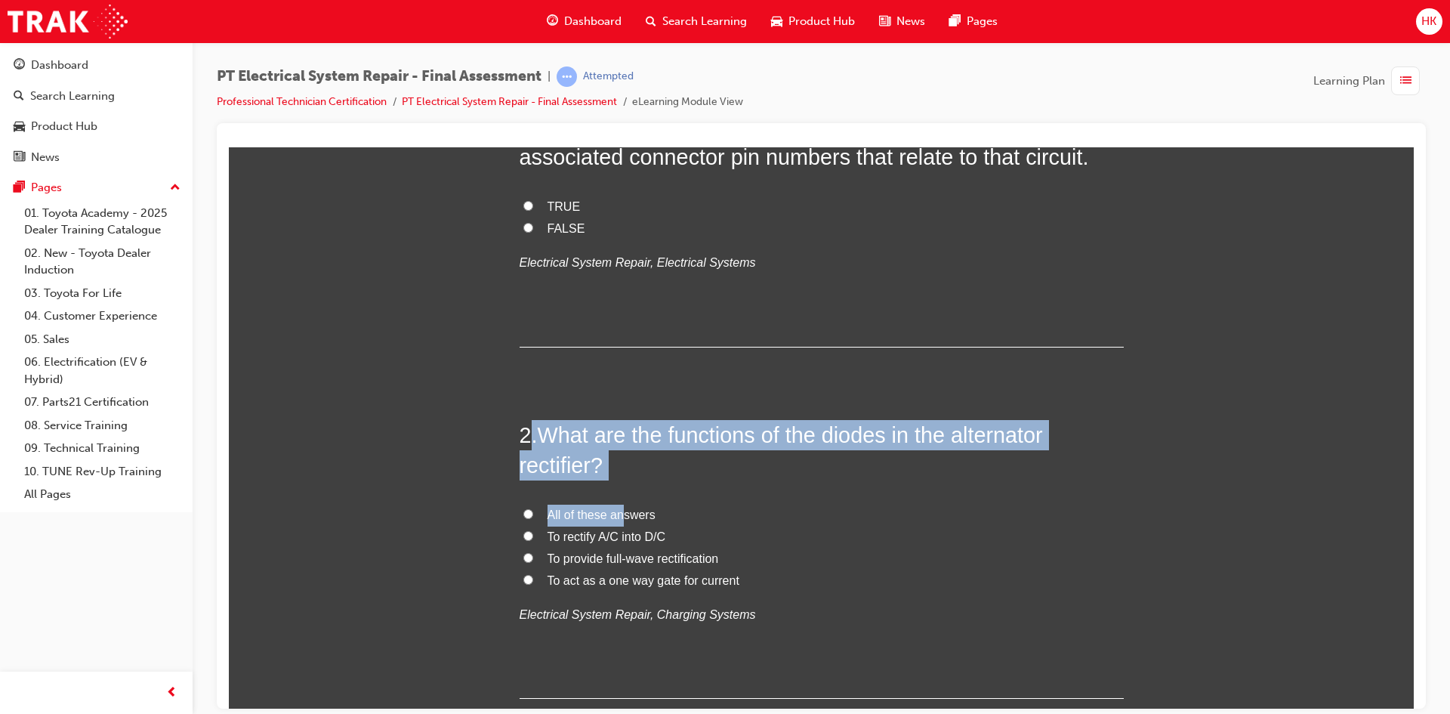
drag, startPoint x: 529, startPoint y: 427, endPoint x: 615, endPoint y: 479, distance: 100.9
click at [615, 479] on div "2 . What are the functions of the diodes in the alternator rectifier? All of th…" at bounding box center [821, 558] width 604 height 279
click at [606, 461] on h2 "2 . What are the functions of the diodes in the alternator rectifier?" at bounding box center [821, 449] width 604 height 61
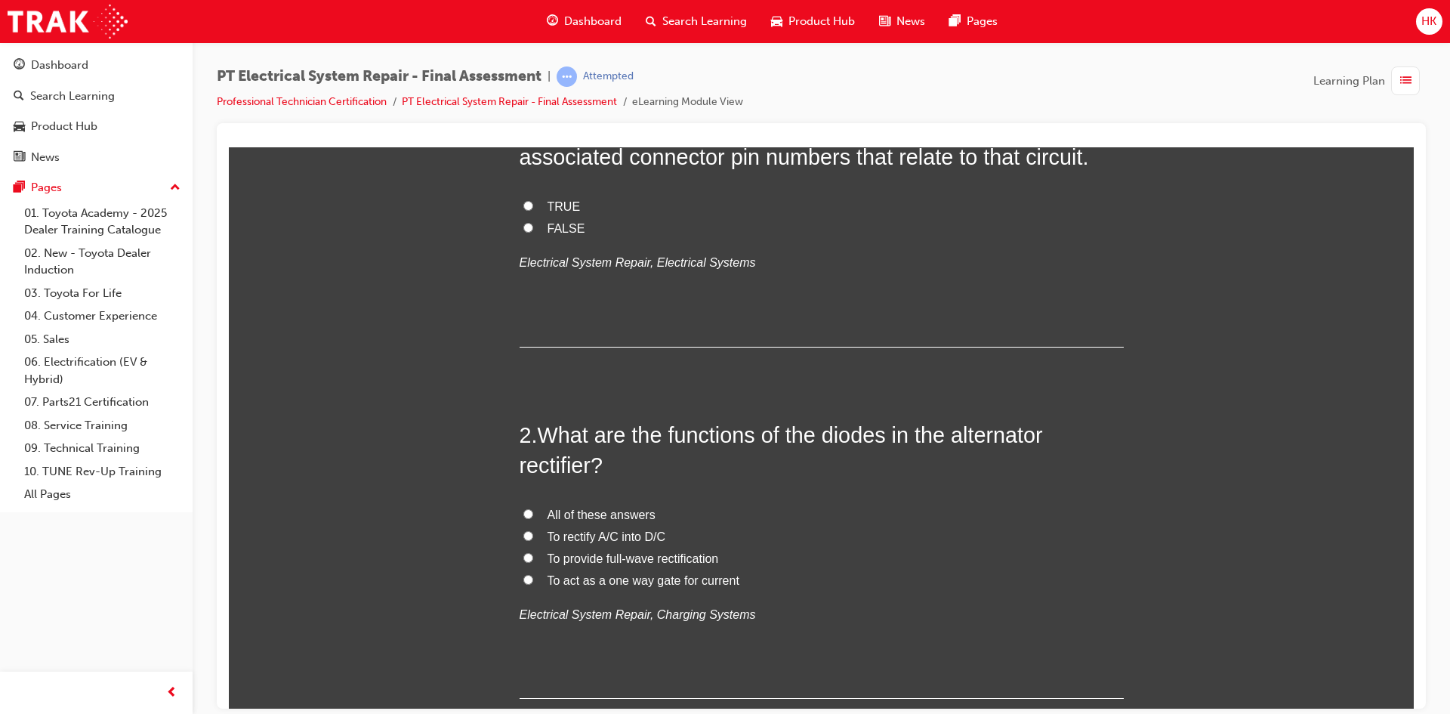
click at [717, 489] on div "2 . What are the functions of the diodes in the alternator rectifier? All of th…" at bounding box center [821, 558] width 604 height 279
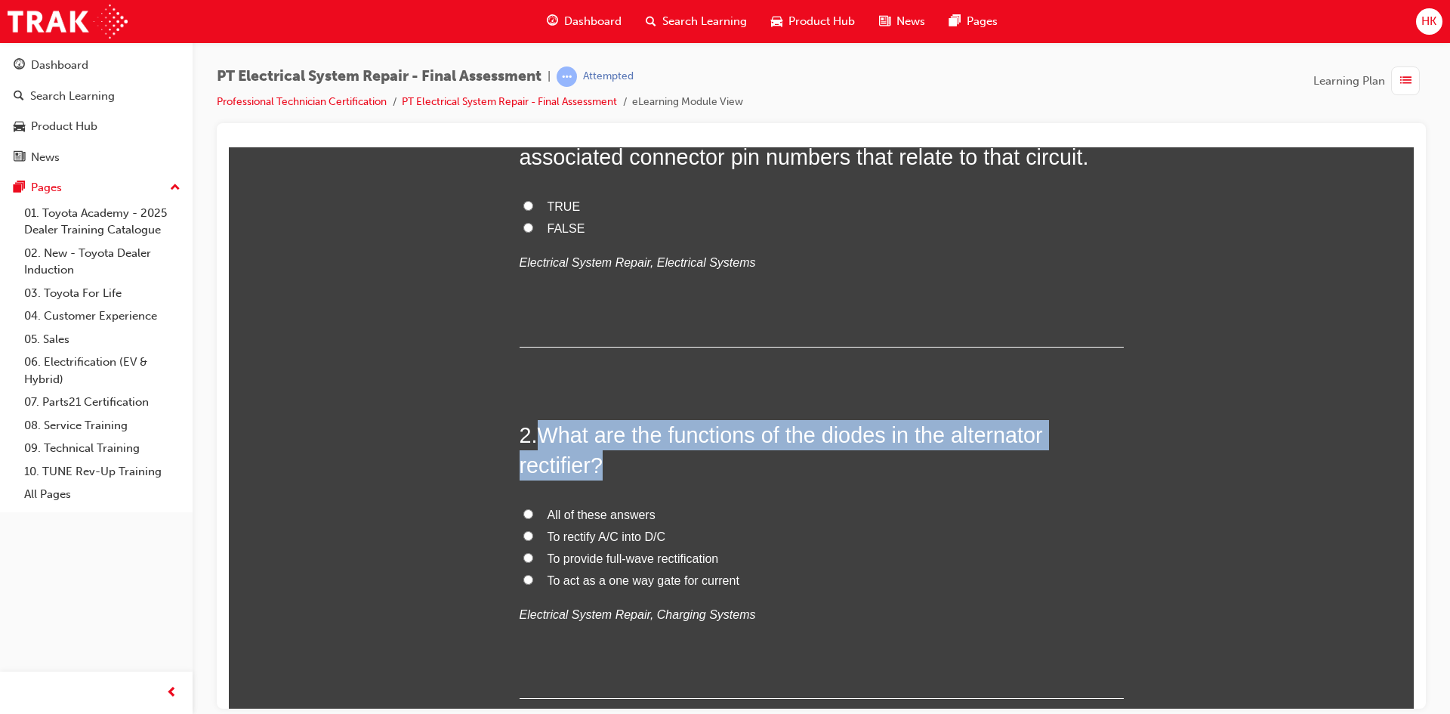
drag, startPoint x: 537, startPoint y: 430, endPoint x: 610, endPoint y: 465, distance: 81.1
click at [610, 465] on h2 "2 . What are the functions of the diodes in the alternator rectifier?" at bounding box center [821, 449] width 604 height 61
copy span "What are the functions of the diodes in the alternator rectifier?"
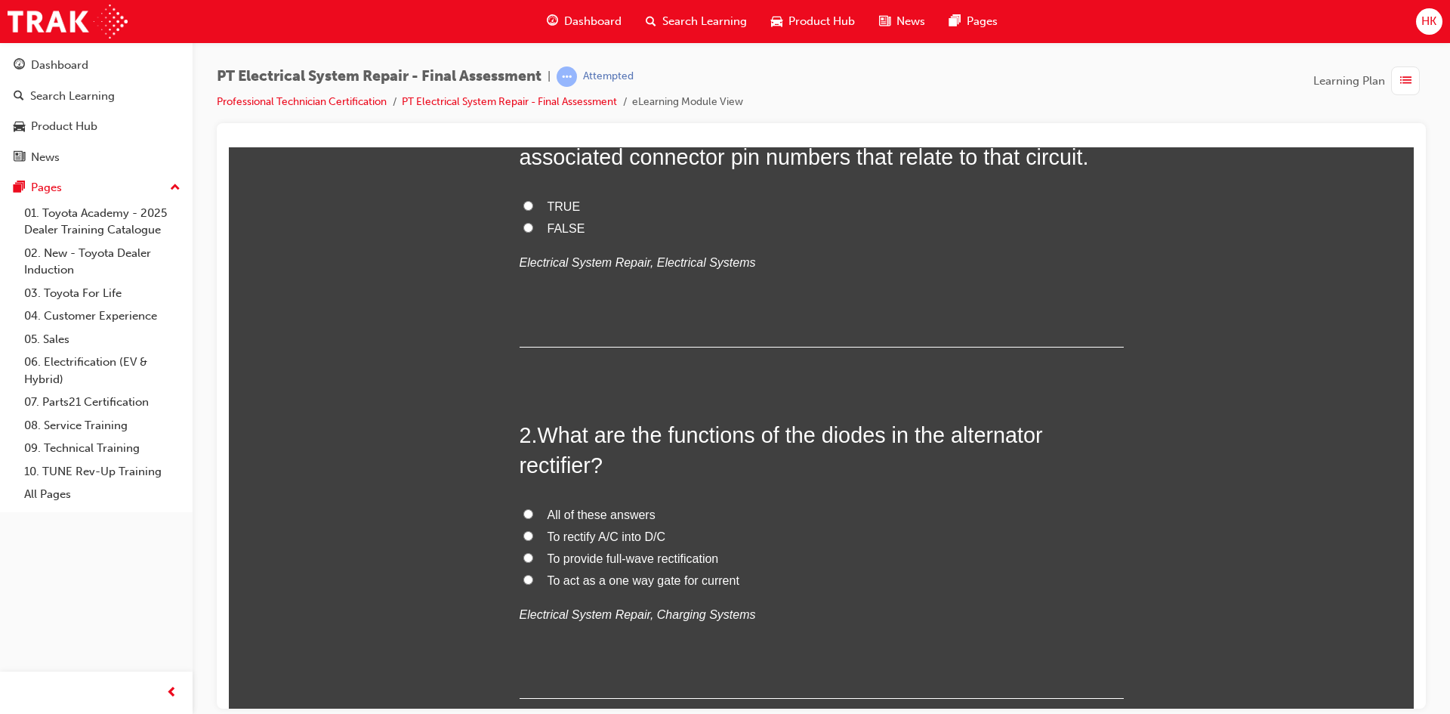
click at [579, 510] on span "All of these answers" at bounding box center [601, 513] width 108 height 13
click at [533, 510] on input "All of these answers" at bounding box center [528, 513] width 10 height 10
radio input "true"
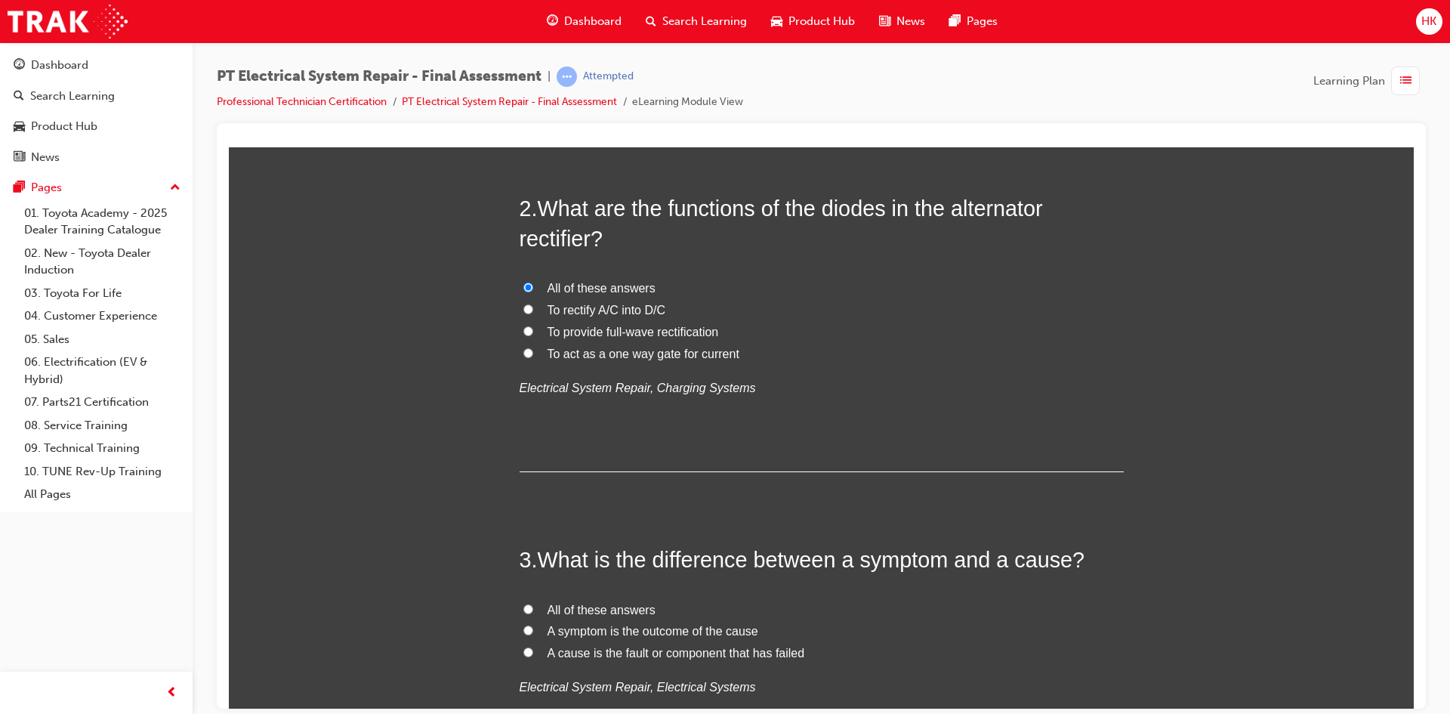
scroll to position [604, 0]
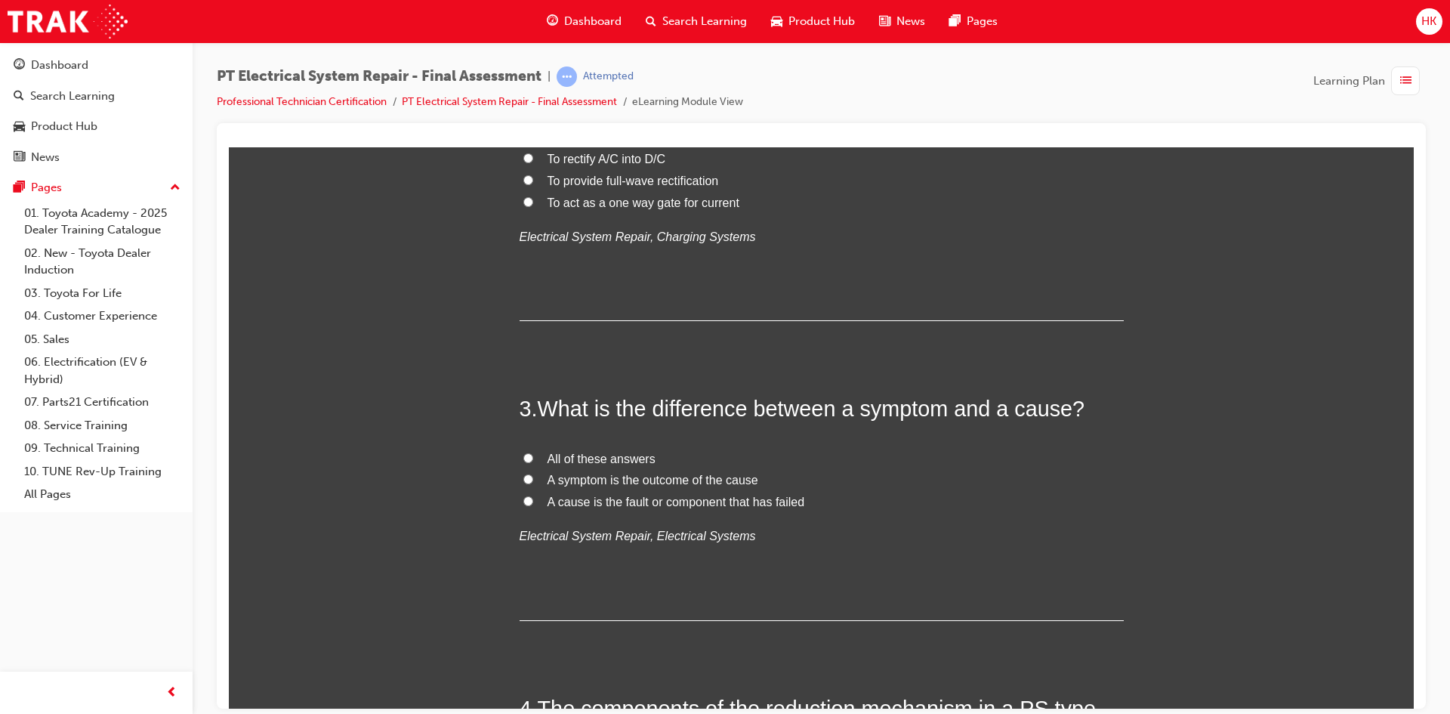
click at [570, 460] on span "All of these answers" at bounding box center [601, 458] width 108 height 13
click at [533, 460] on input "All of these answers" at bounding box center [528, 457] width 10 height 10
radio input "true"
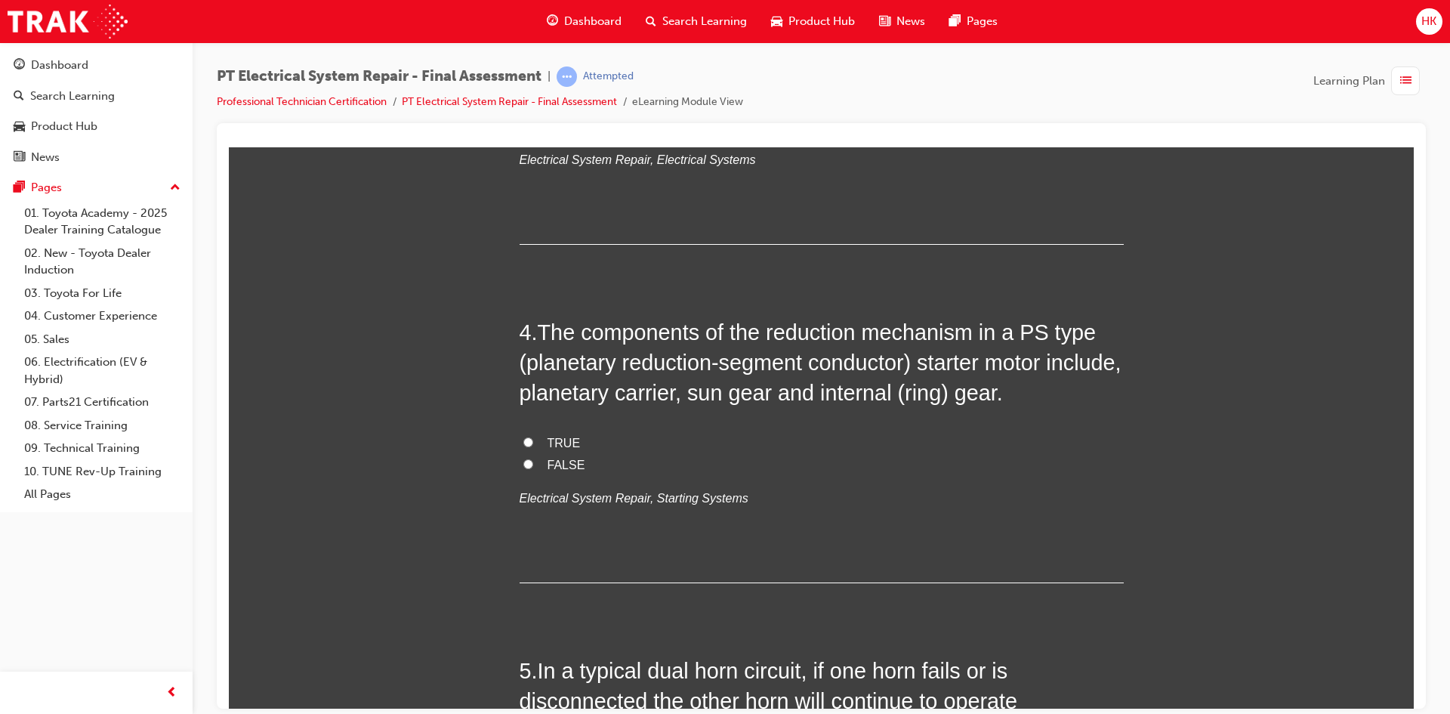
scroll to position [982, 0]
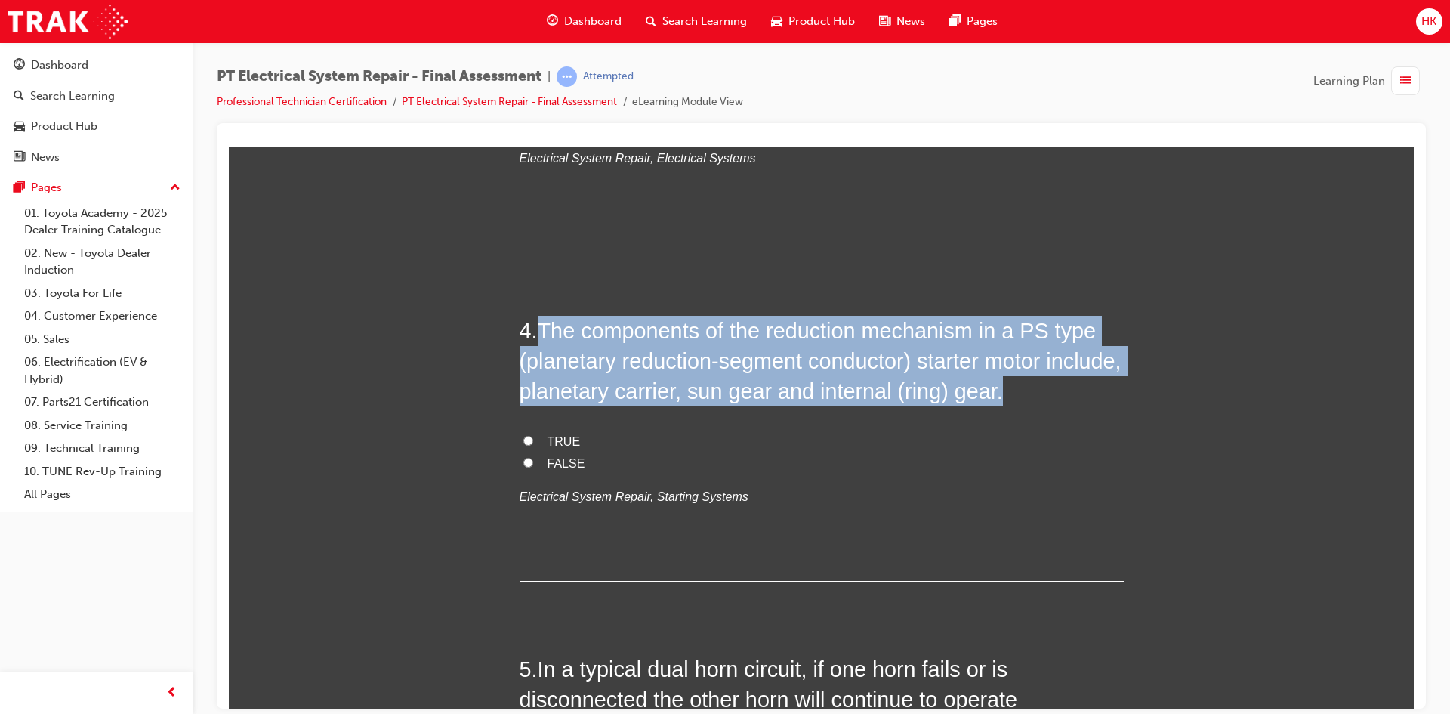
drag, startPoint x: 529, startPoint y: 327, endPoint x: 1081, endPoint y: 396, distance: 556.3
click at [1081, 396] on h2 "4 . The components of the reduction mechanism in a PS type (planetary reduction…" at bounding box center [821, 360] width 604 height 91
copy h2 "The components of the reduction mechanism in a PS type (planetary reduction-seg…"
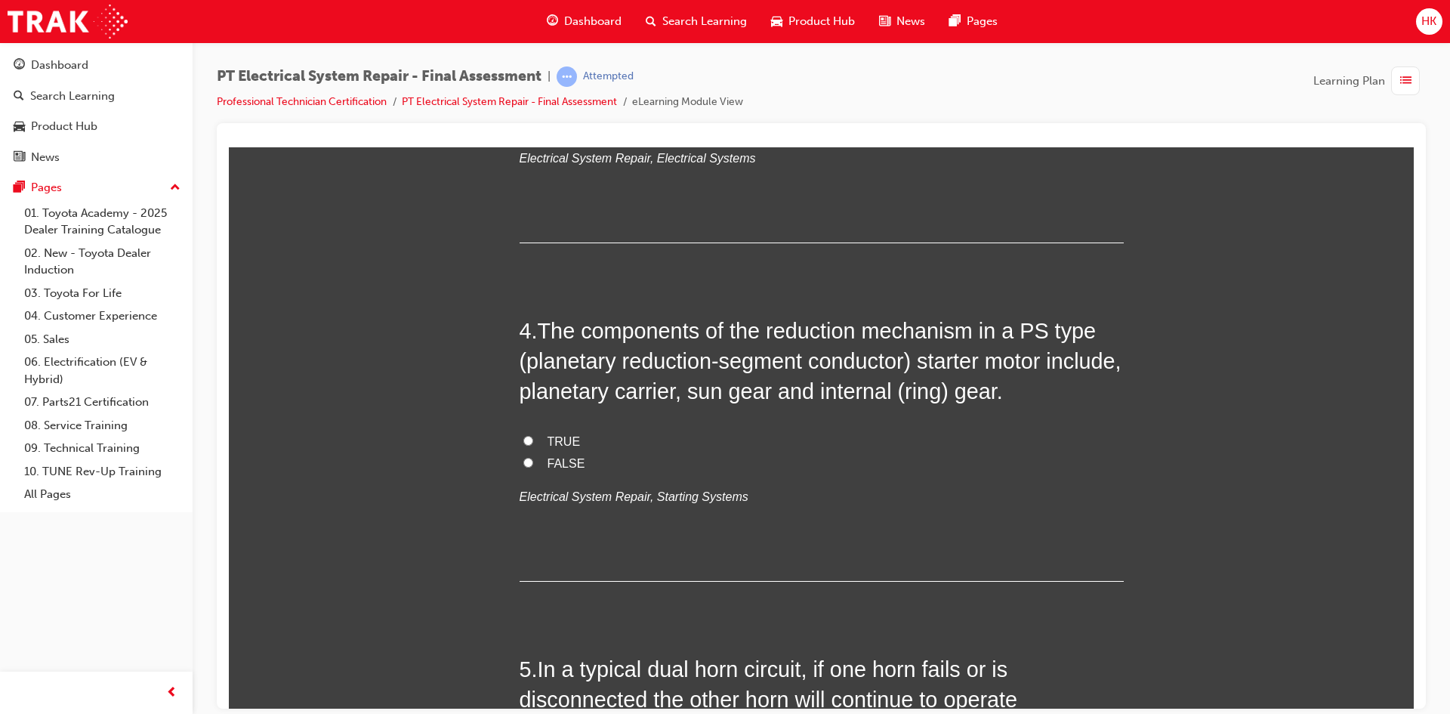
click at [554, 442] on span "TRUE" at bounding box center [563, 440] width 33 height 13
click at [533, 442] on input "TRUE" at bounding box center [528, 440] width 10 height 10
radio input "true"
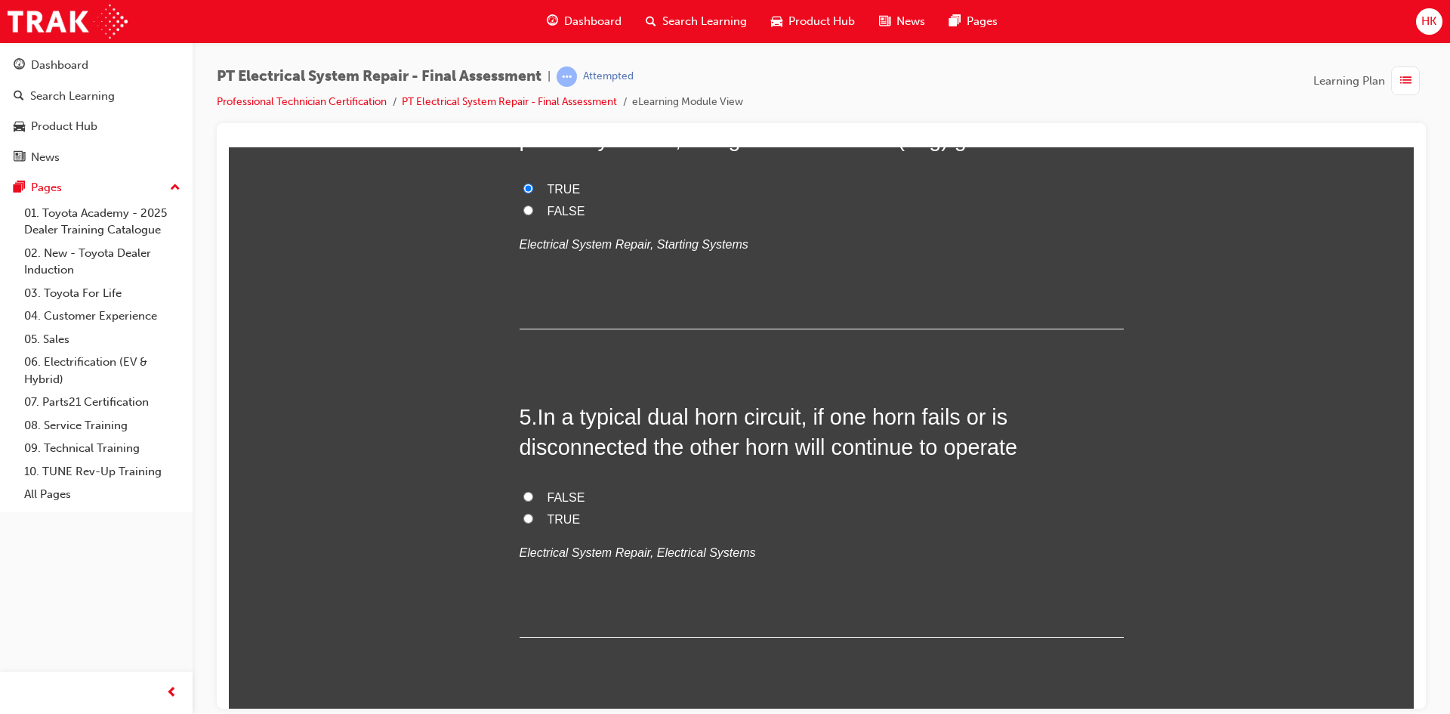
scroll to position [1133, 0]
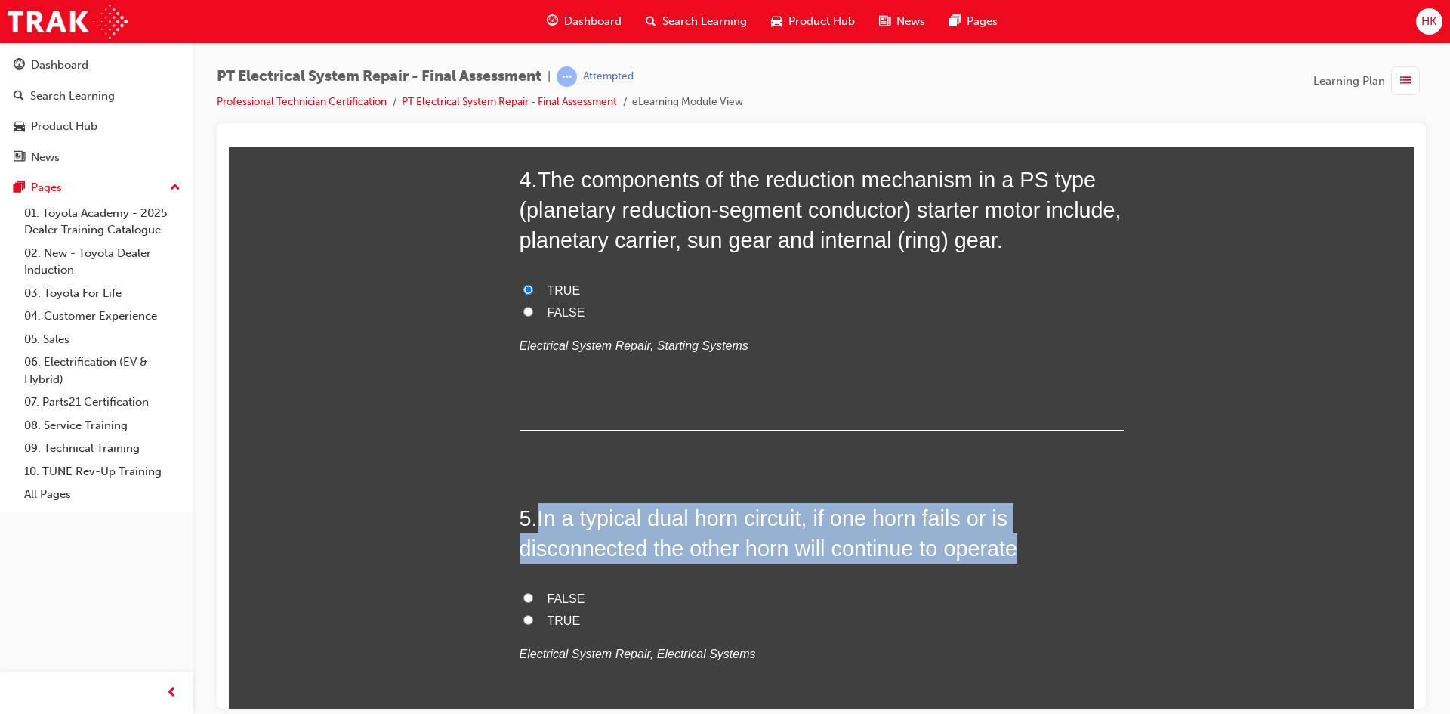
drag, startPoint x: 536, startPoint y: 510, endPoint x: 967, endPoint y: 522, distance: 431.3
click at [1055, 546] on h2 "5 . In a typical dual horn circuit, if one horn fails or is disconnected the ot…" at bounding box center [821, 532] width 604 height 61
copy span "In a typical dual horn circuit, if one horn fails or is disconnected the other …"
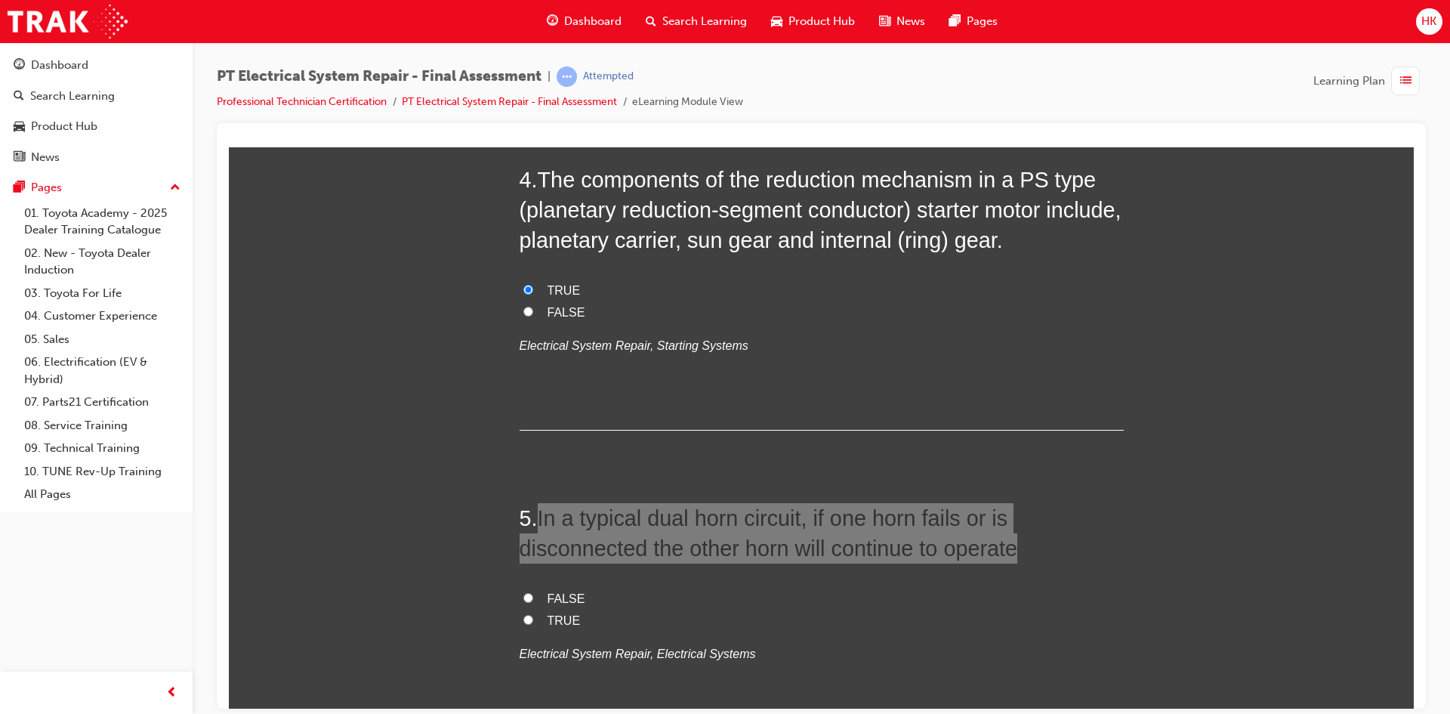
click at [1419, 24] on div "HK" at bounding box center [1429, 21] width 26 height 26
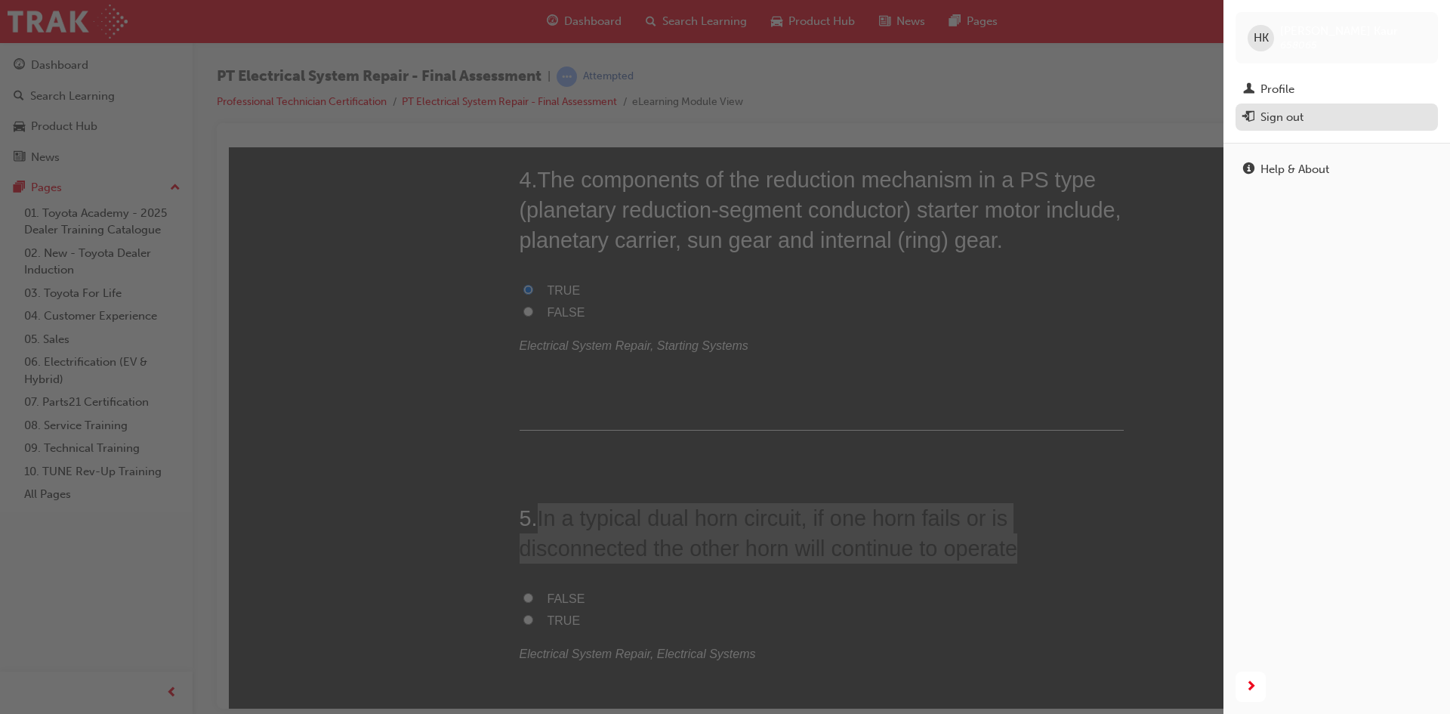
click at [1312, 116] on div "Sign out" at bounding box center [1336, 117] width 187 height 19
